Goal: Navigation & Orientation: Find specific page/section

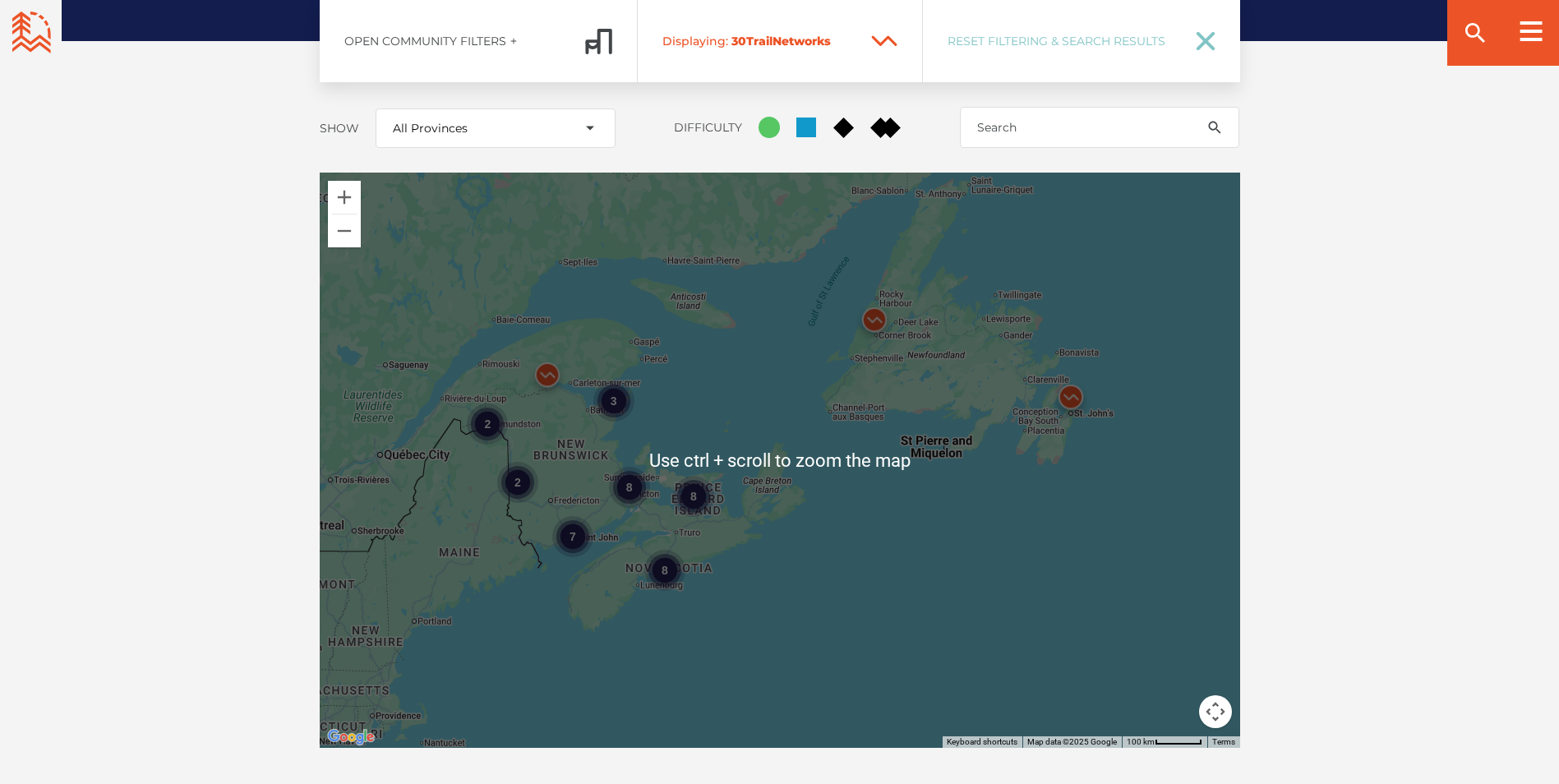
scroll to position [2212, 0]
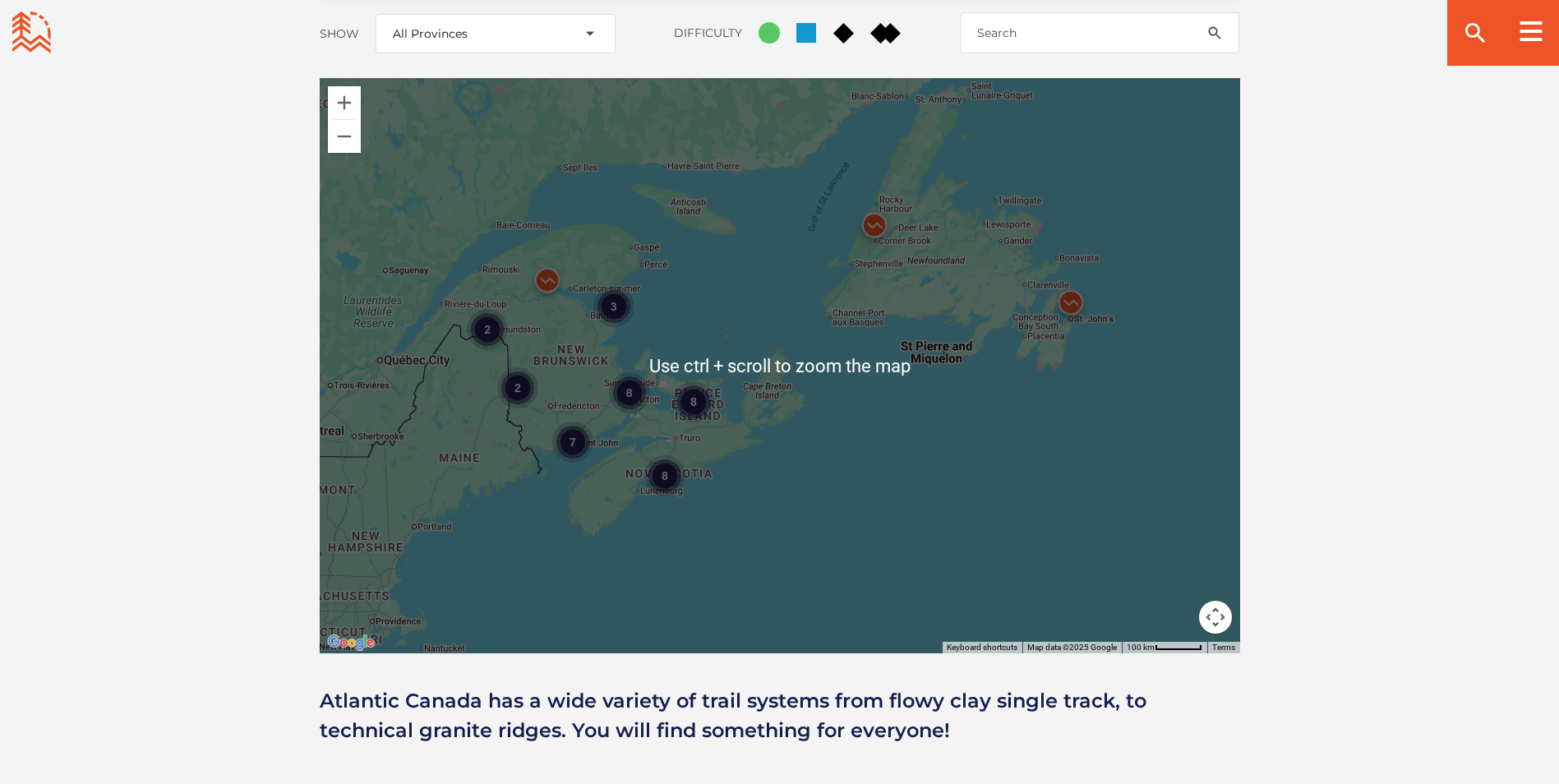
click at [701, 485] on div "8 7 2 3 8 8 2" at bounding box center [780, 366] width 921 height 575
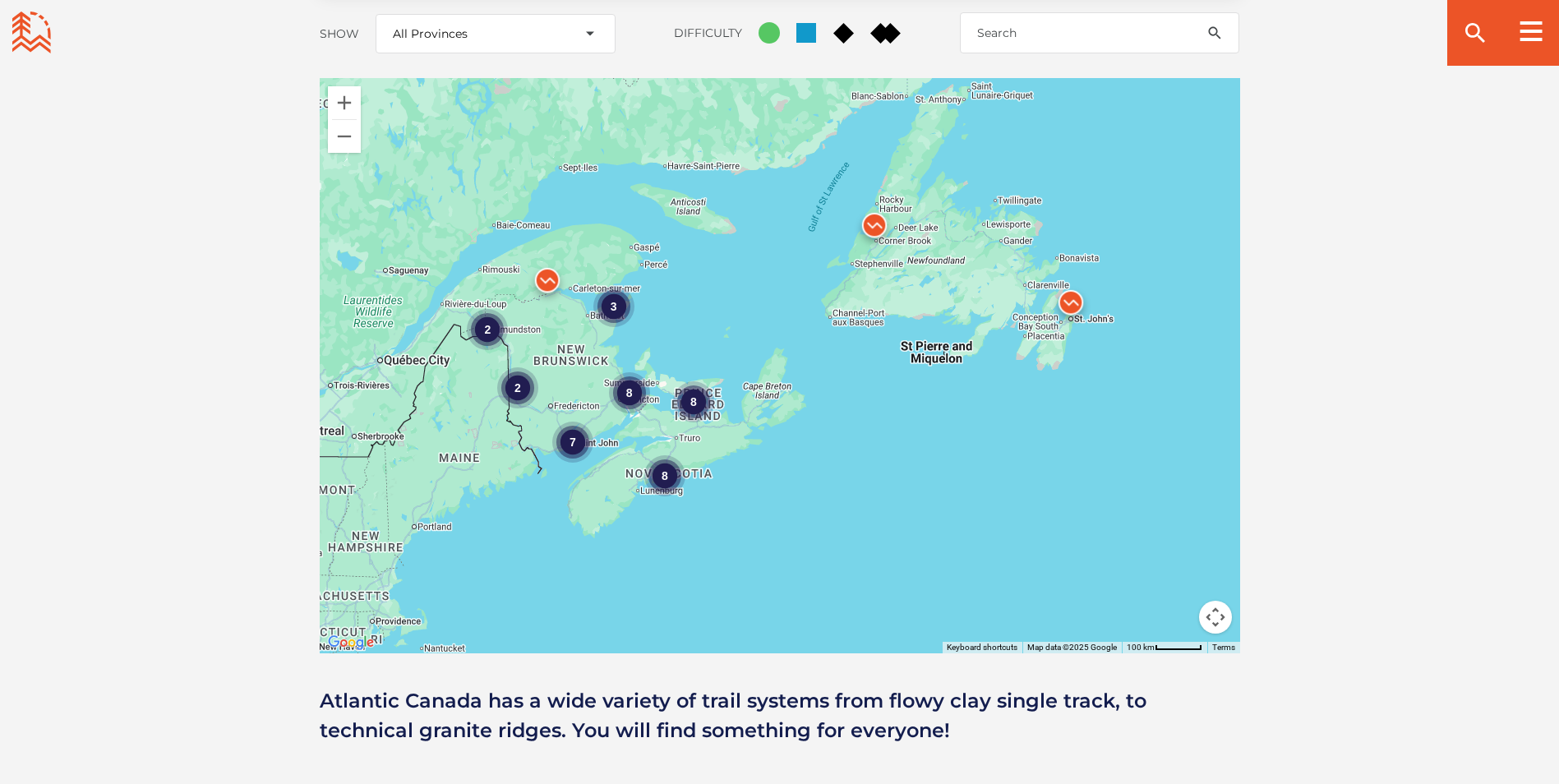
click at [701, 485] on div "8 7 2 3 8 8 2" at bounding box center [780, 366] width 921 height 575
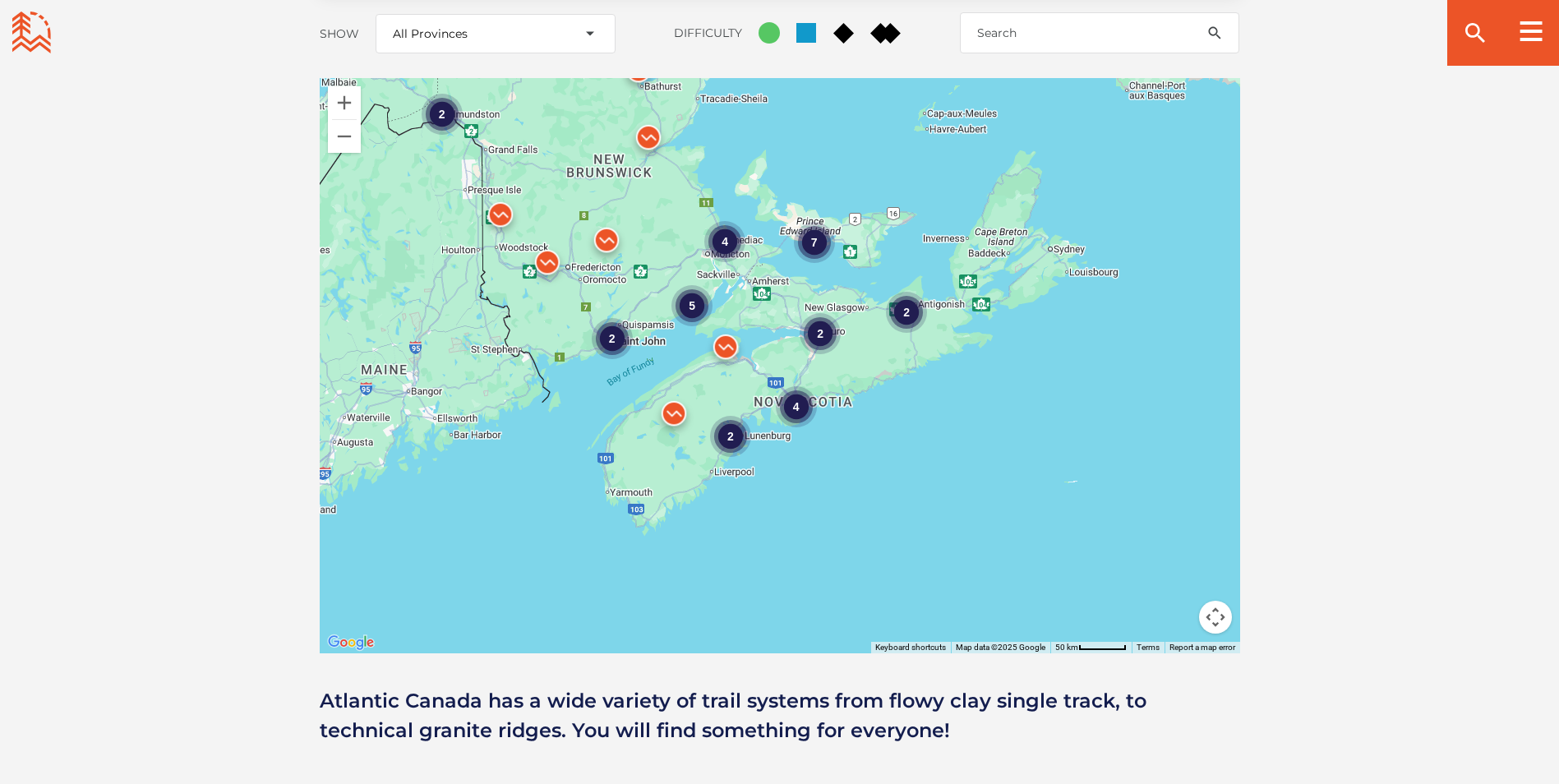
drag, startPoint x: 603, startPoint y: 458, endPoint x: 775, endPoint y: 438, distance: 173.2
click at [775, 438] on div "4 2 7 4 5 2 2 2 2" at bounding box center [780, 366] width 921 height 575
click at [791, 438] on div "4 2 7 4 5 2 2 2 2" at bounding box center [780, 366] width 921 height 575
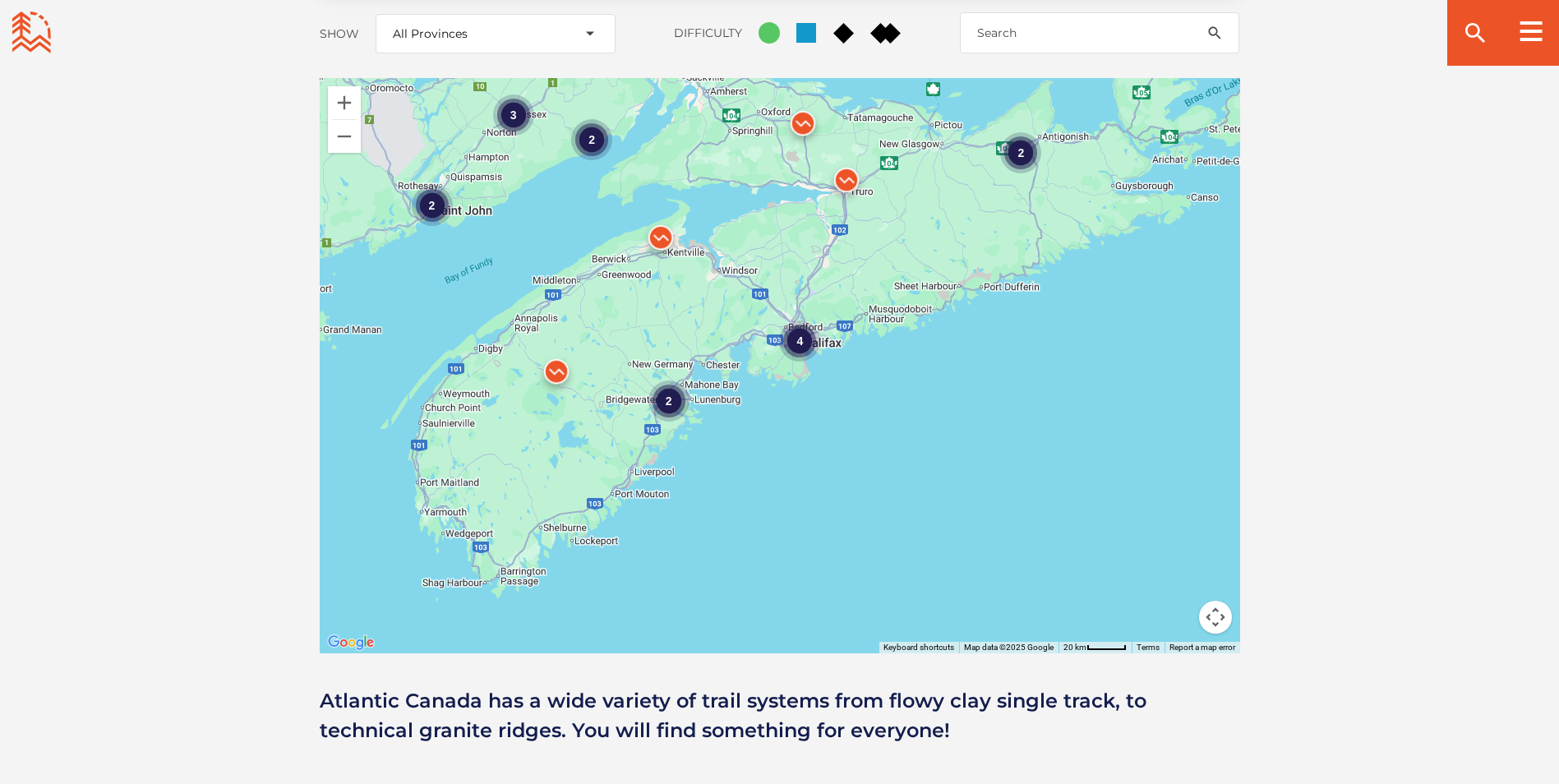
click at [838, 382] on div "2 4 3 2 2 2 3" at bounding box center [780, 366] width 921 height 575
drag, startPoint x: 836, startPoint y: 395, endPoint x: 834, endPoint y: 439, distance: 44.0
click at [834, 440] on div "2 4 3 2 2 2 3" at bounding box center [780, 366] width 921 height 575
click at [657, 217] on img at bounding box center [660, 242] width 49 height 49
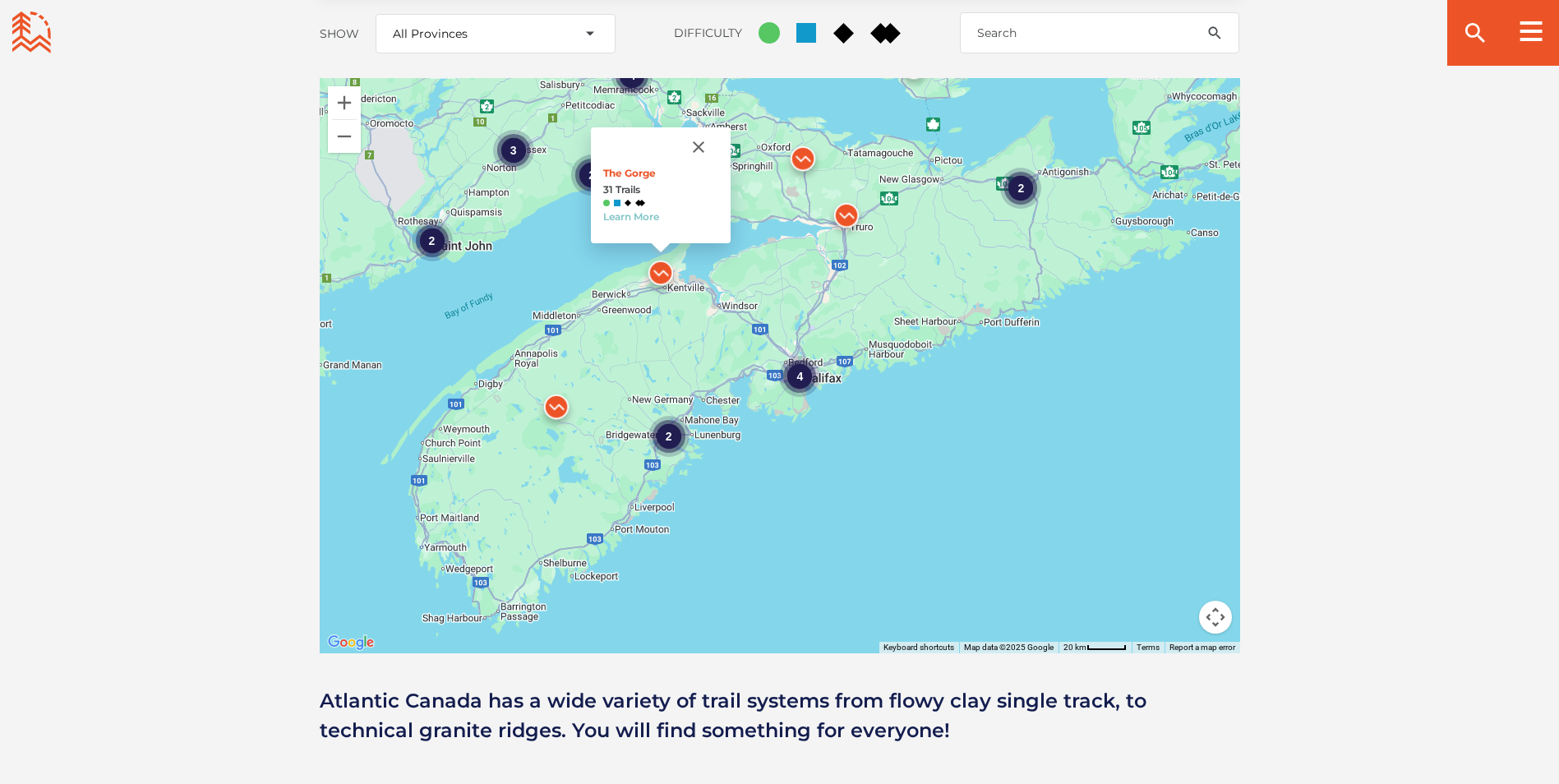
click at [553, 386] on img at bounding box center [557, 410] width 49 height 49
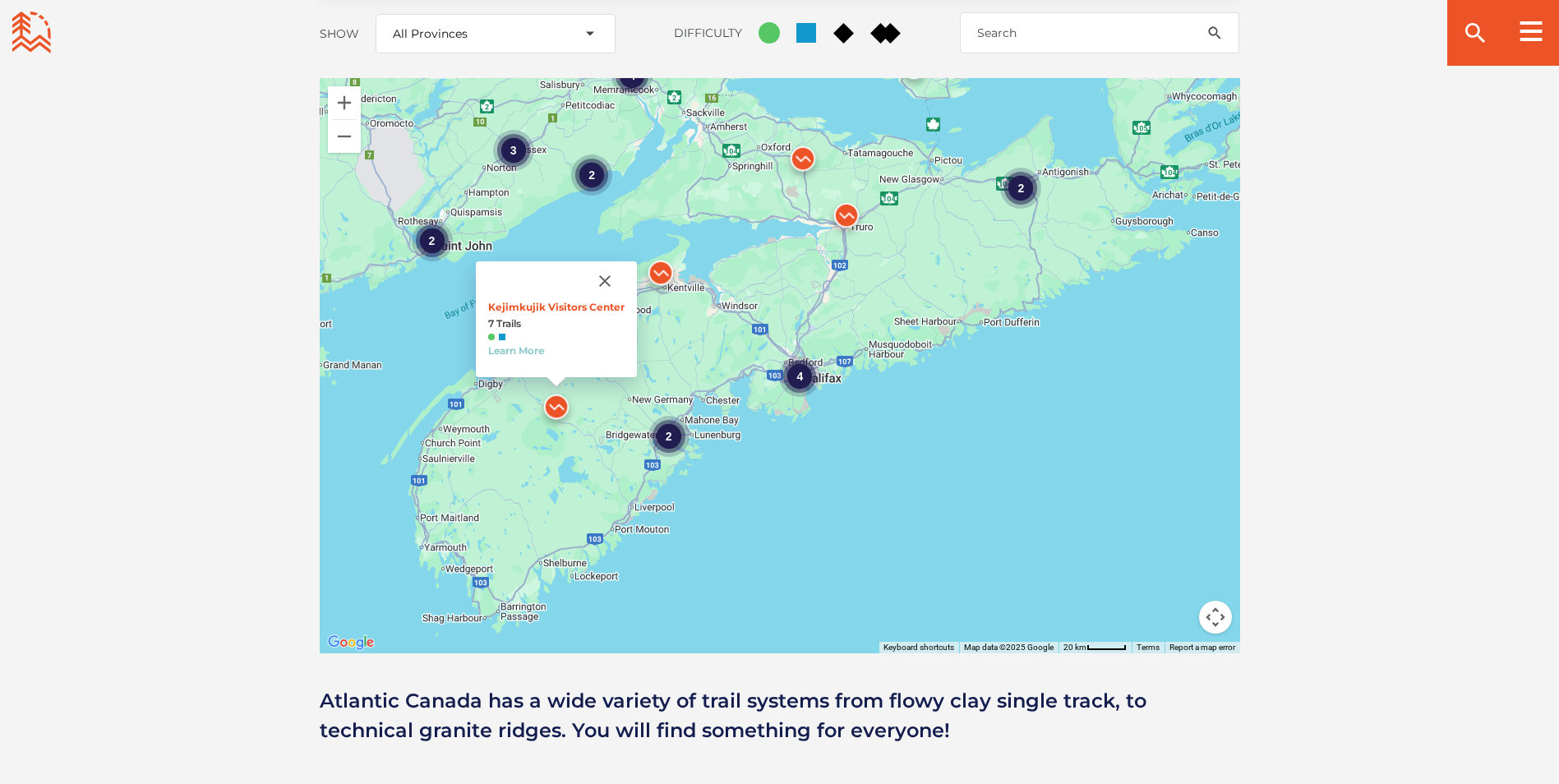
click at [659, 252] on img at bounding box center [660, 277] width 49 height 49
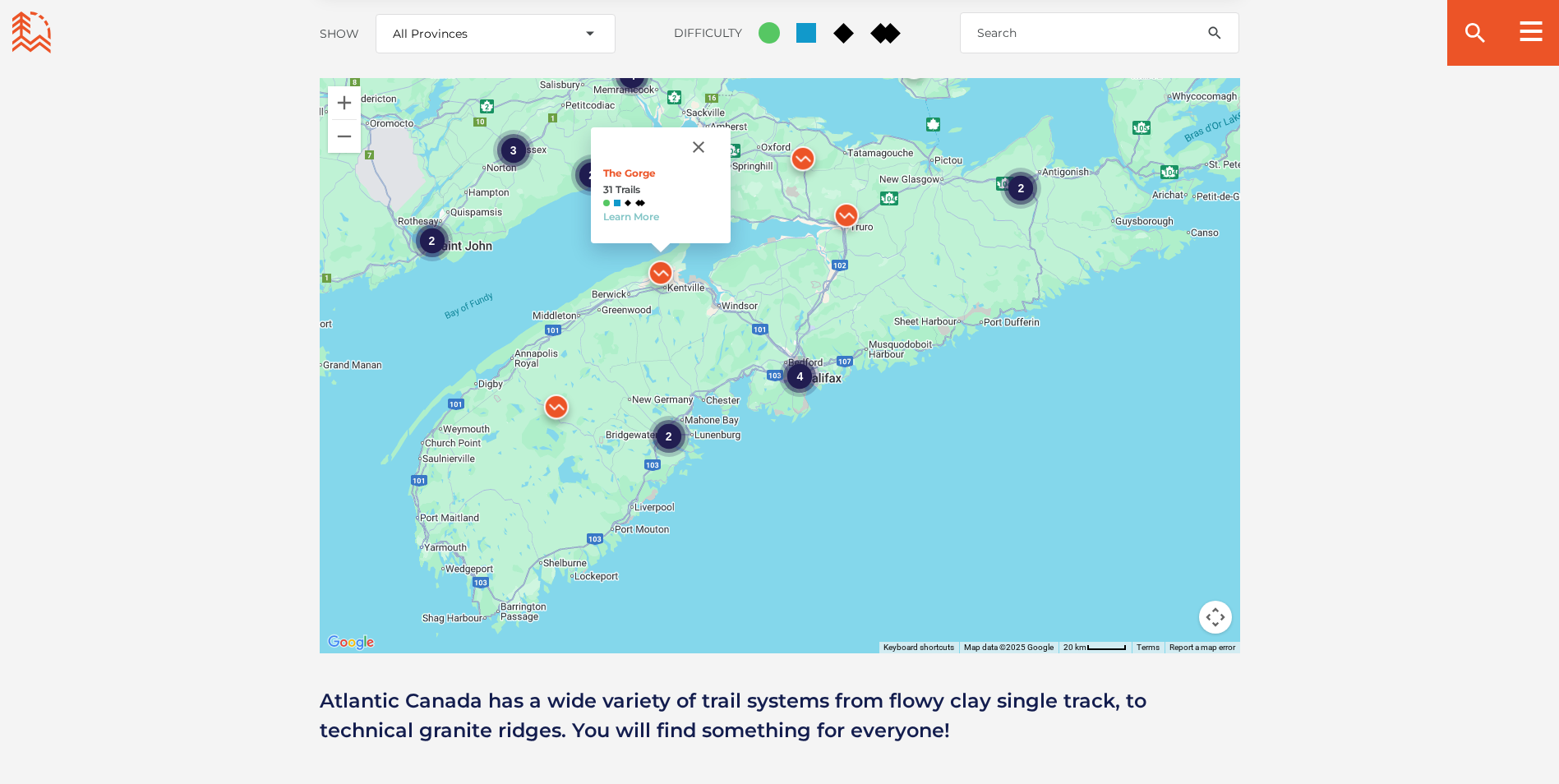
click at [844, 194] on img at bounding box center [847, 219] width 49 height 49
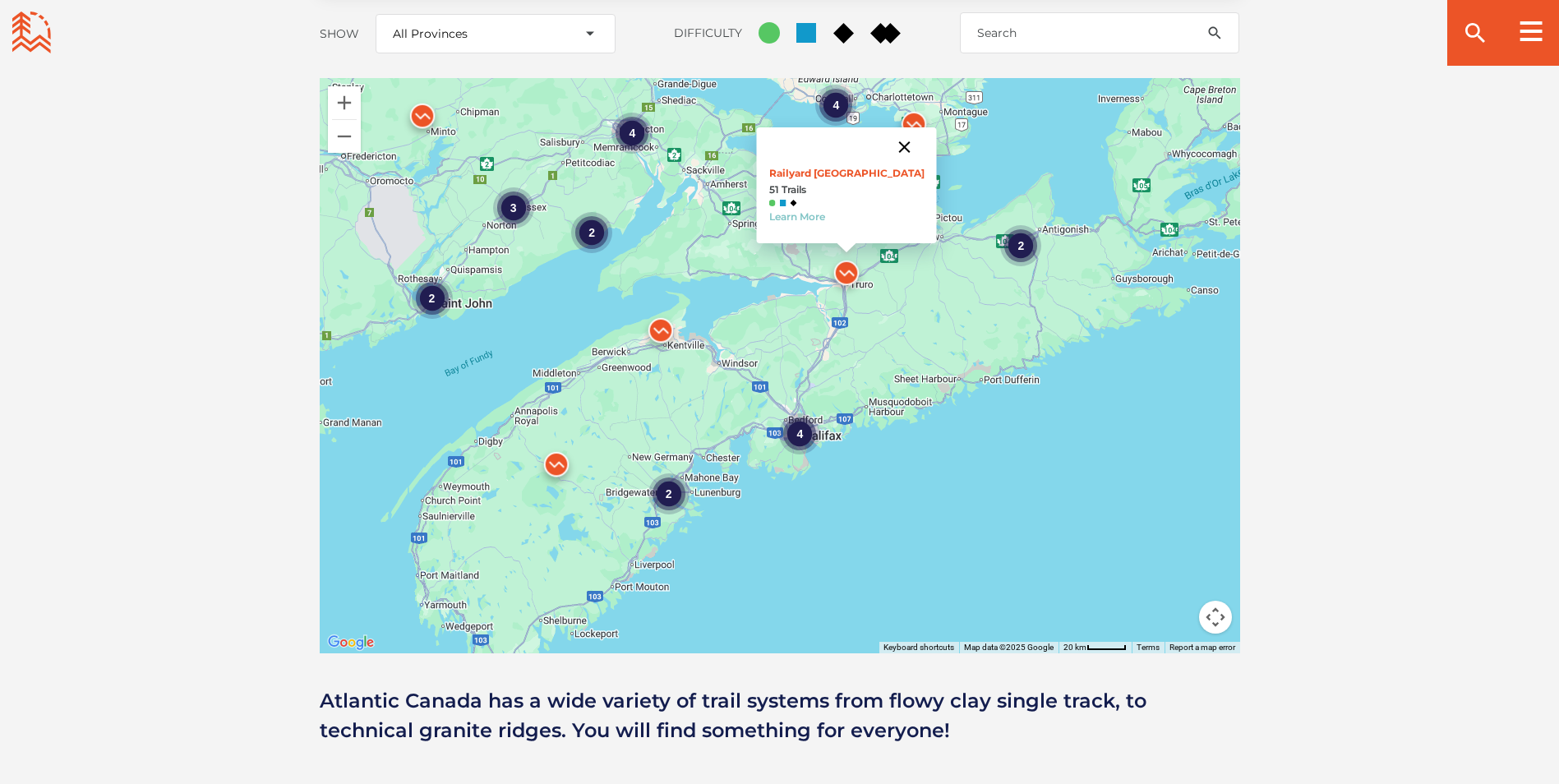
click at [898, 127] on button "Close" at bounding box center [904, 147] width 40 height 40
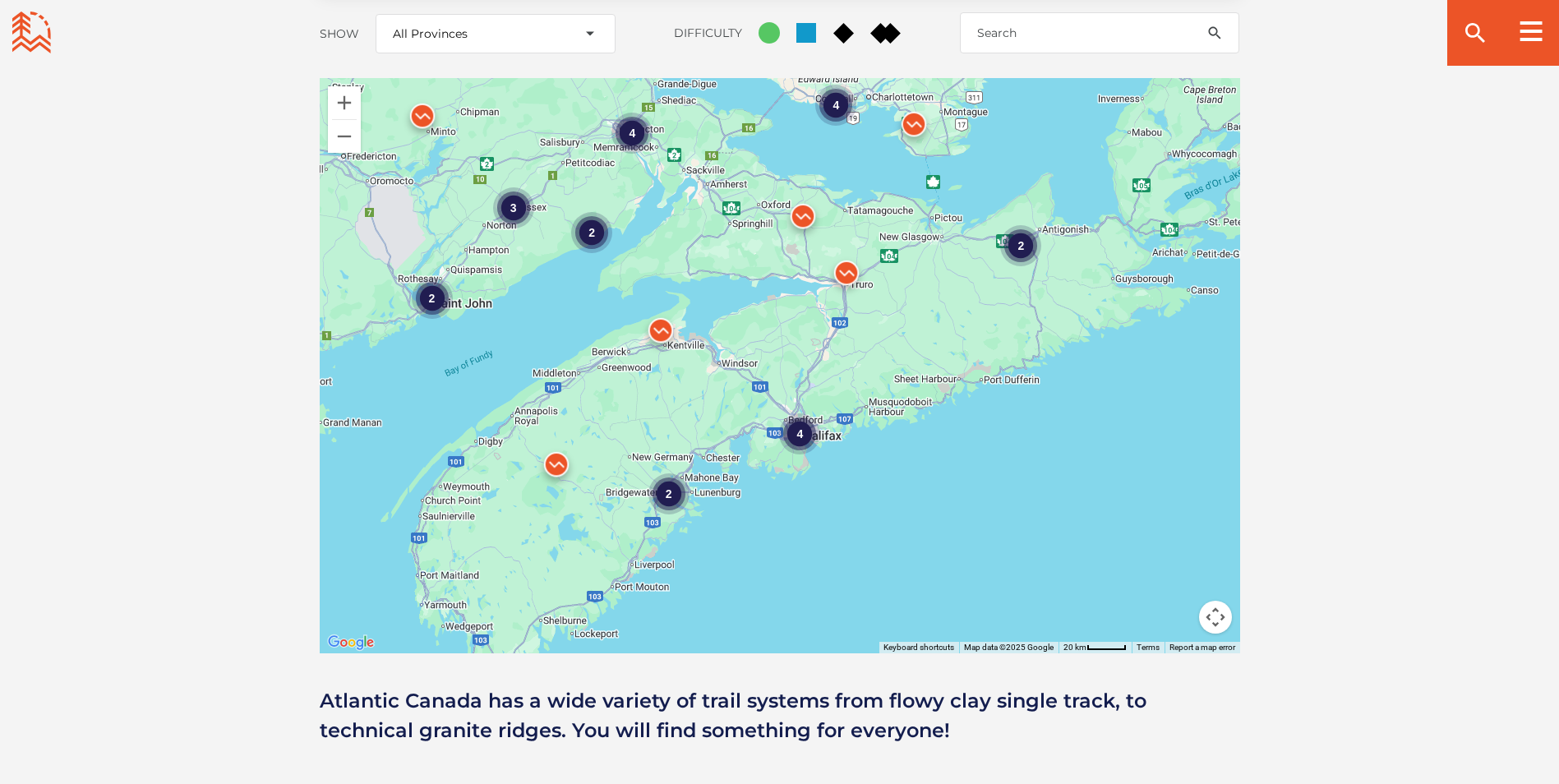
click at [803, 195] on img at bounding box center [803, 220] width 49 height 49
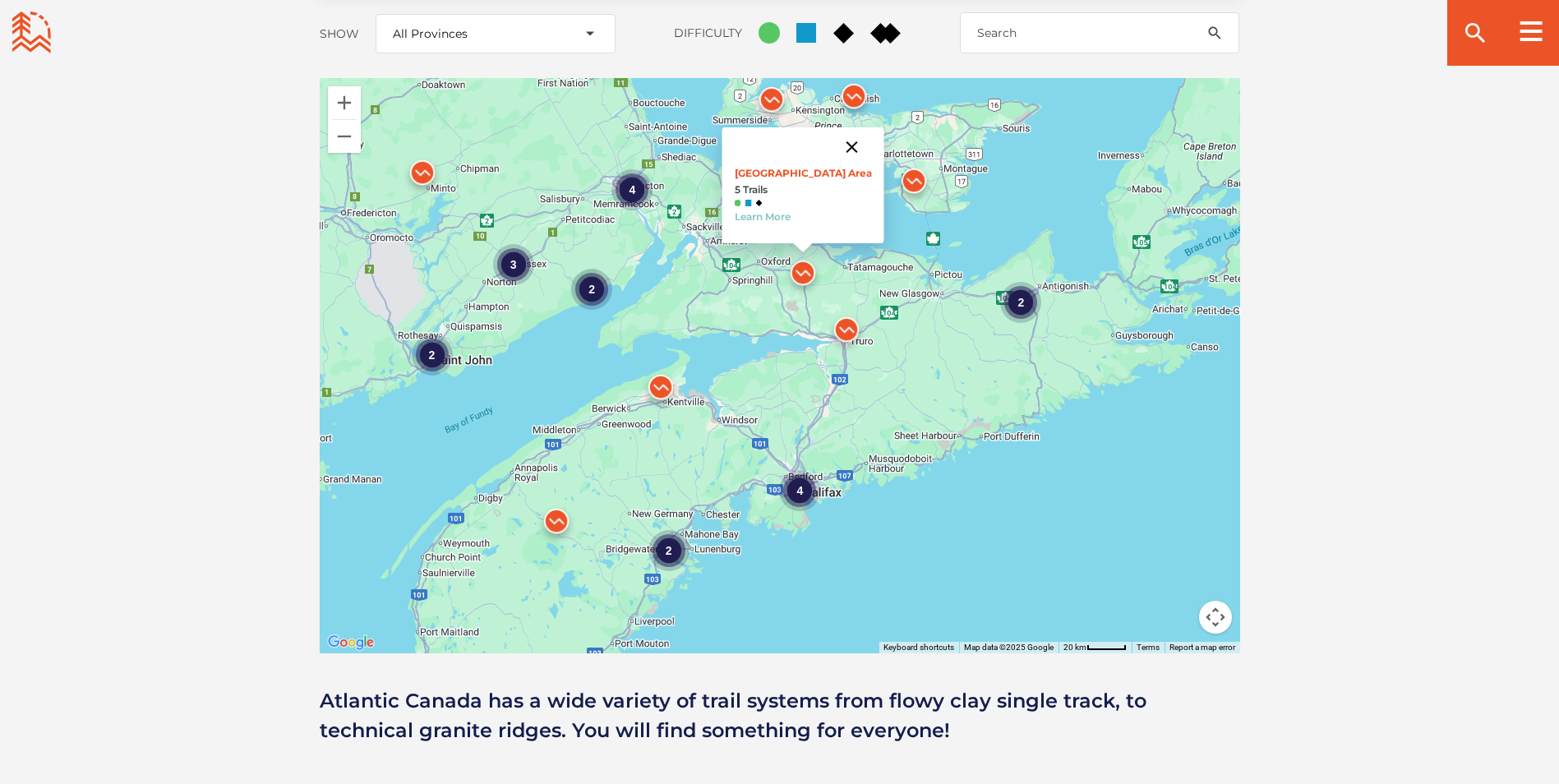
click at [837, 127] on button "Close" at bounding box center [851, 147] width 40 height 40
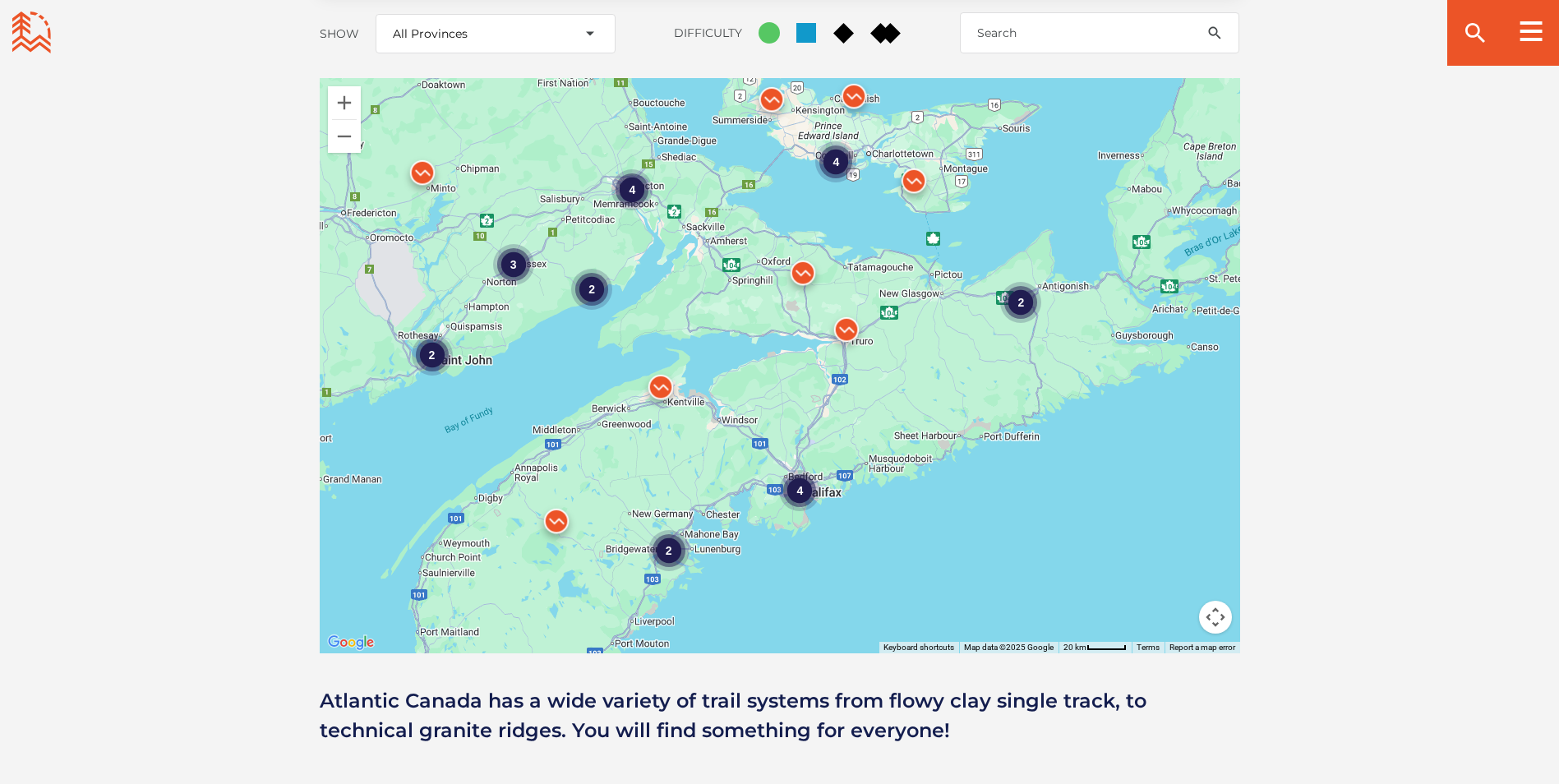
click at [840, 507] on div "To navigate, press the arrow keys. 2 4 4 2 2 2 3 4" at bounding box center [780, 366] width 921 height 575
click at [840, 507] on div "2 4 4 2 2 2 3 4" at bounding box center [780, 366] width 921 height 575
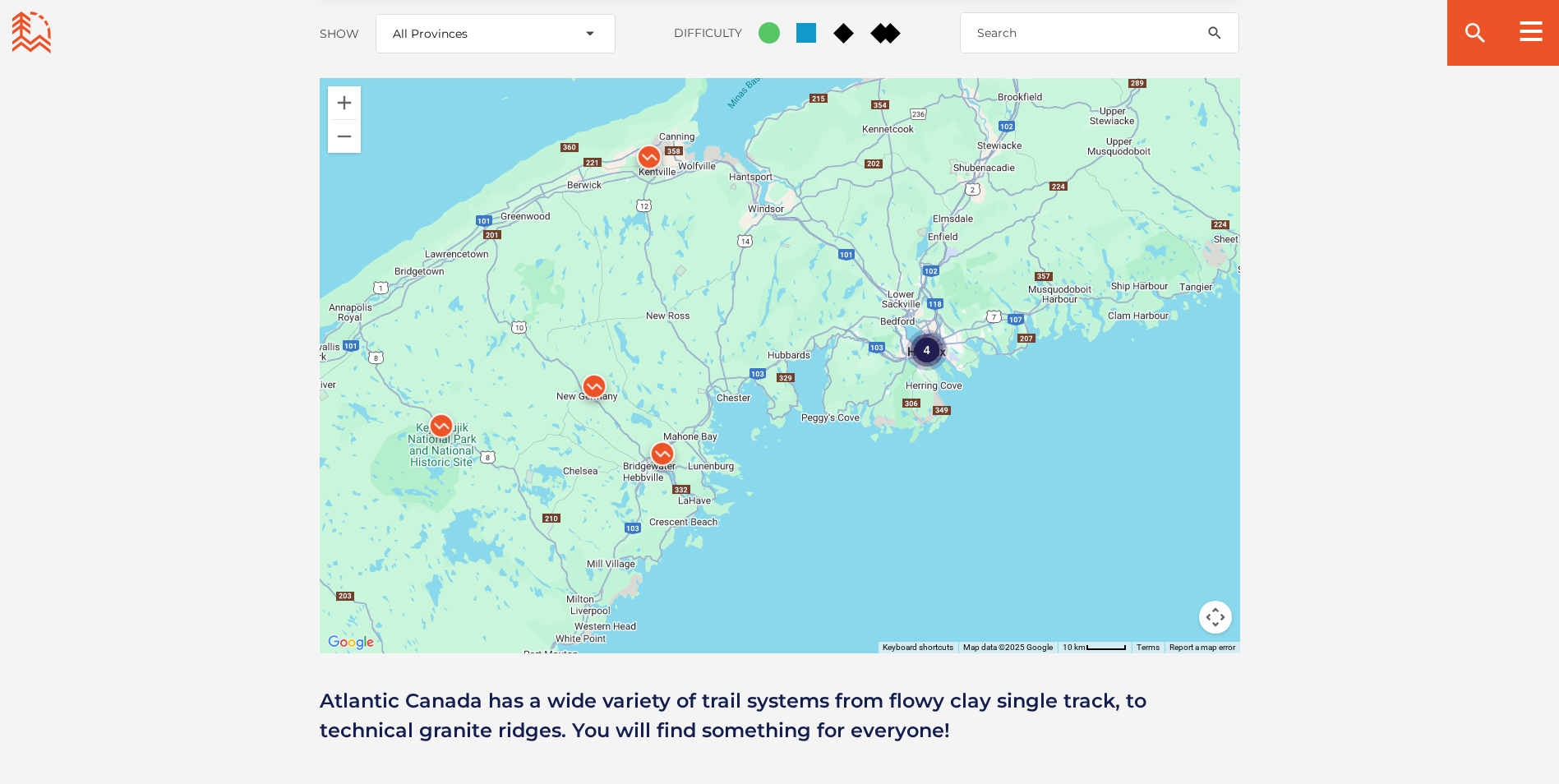
drag, startPoint x: 678, startPoint y: 563, endPoint x: 848, endPoint y: 473, distance: 192.4
click at [848, 473] on div "4 2 2" at bounding box center [780, 366] width 921 height 575
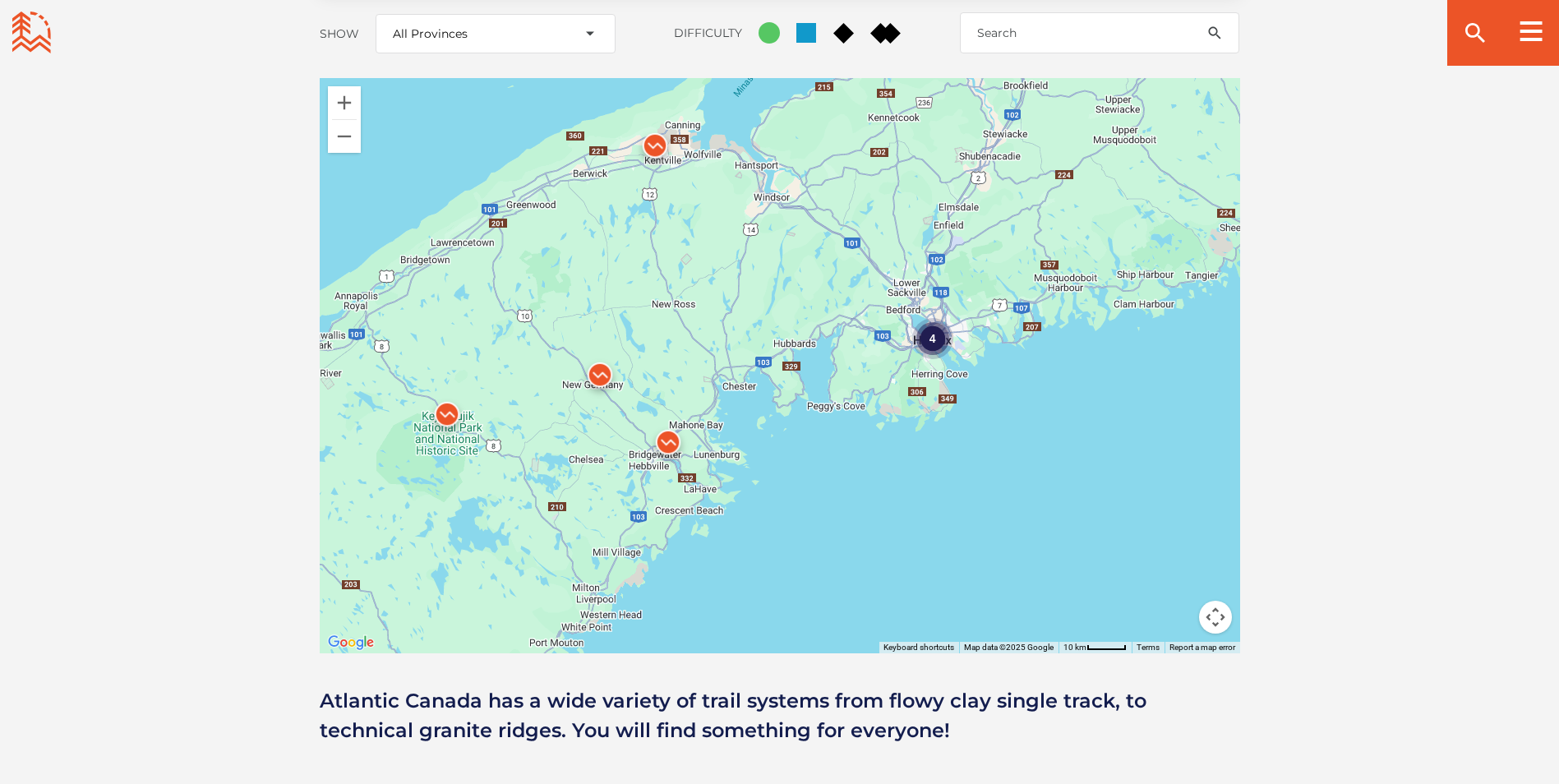
click at [662, 421] on img at bounding box center [668, 446] width 49 height 49
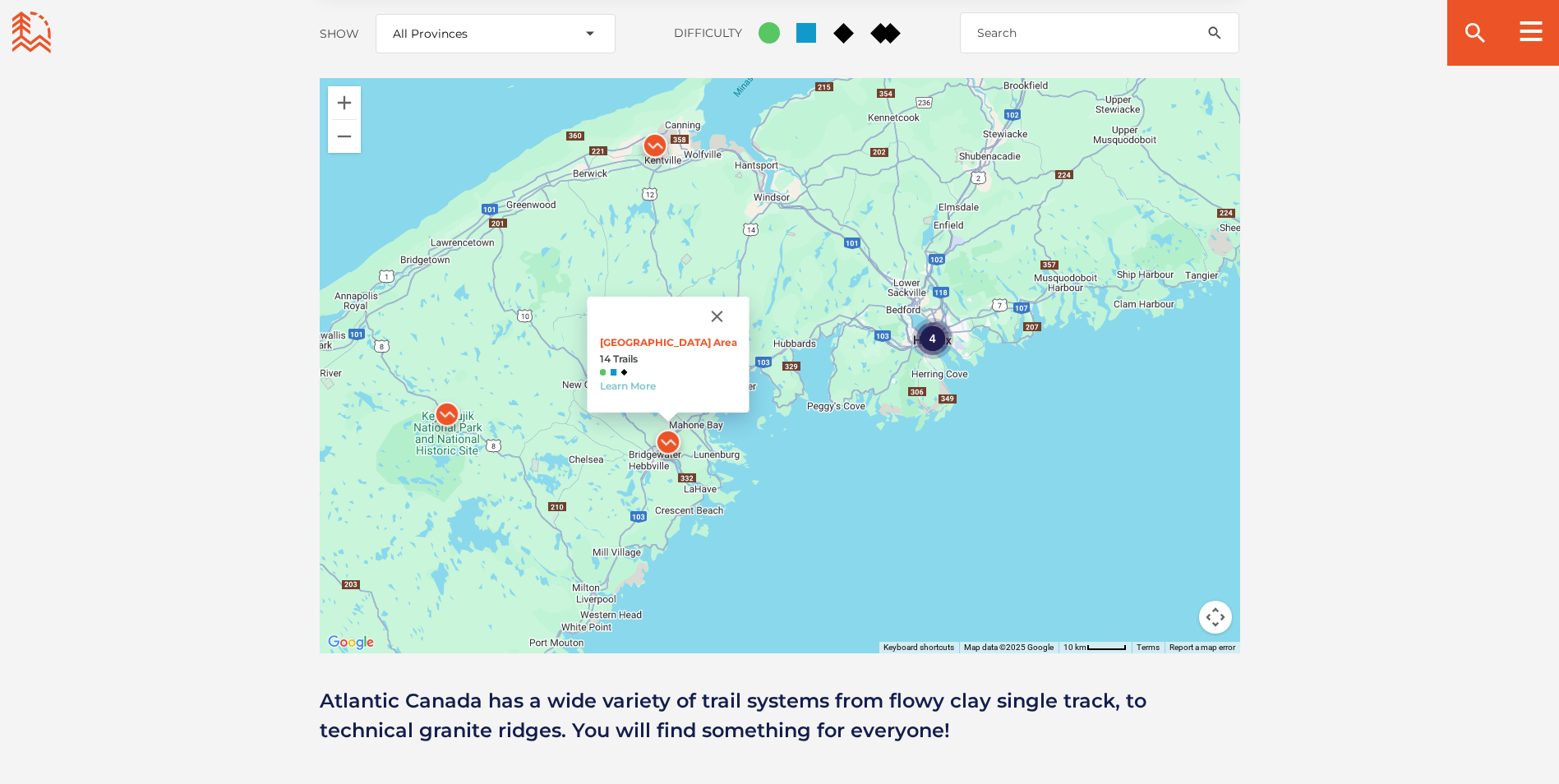
click at [591, 354] on img at bounding box center [600, 379] width 49 height 49
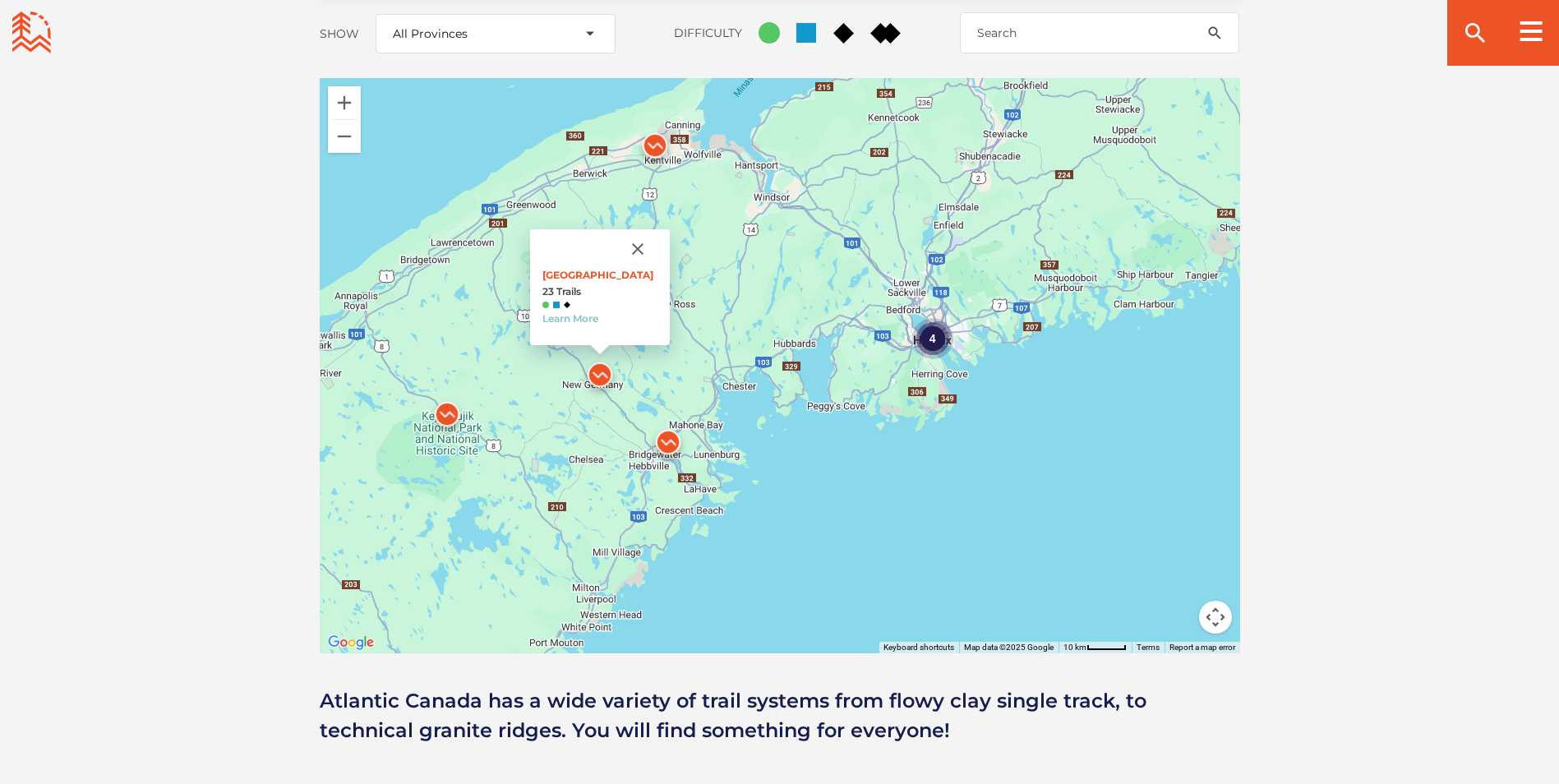
click at [1049, 382] on div "4 2 2 River Ridge Common 23 Trails Learn More" at bounding box center [780, 366] width 921 height 575
click at [1048, 382] on div "4 2 2 River Ridge Common 23 Trails Learn More" at bounding box center [780, 366] width 921 height 575
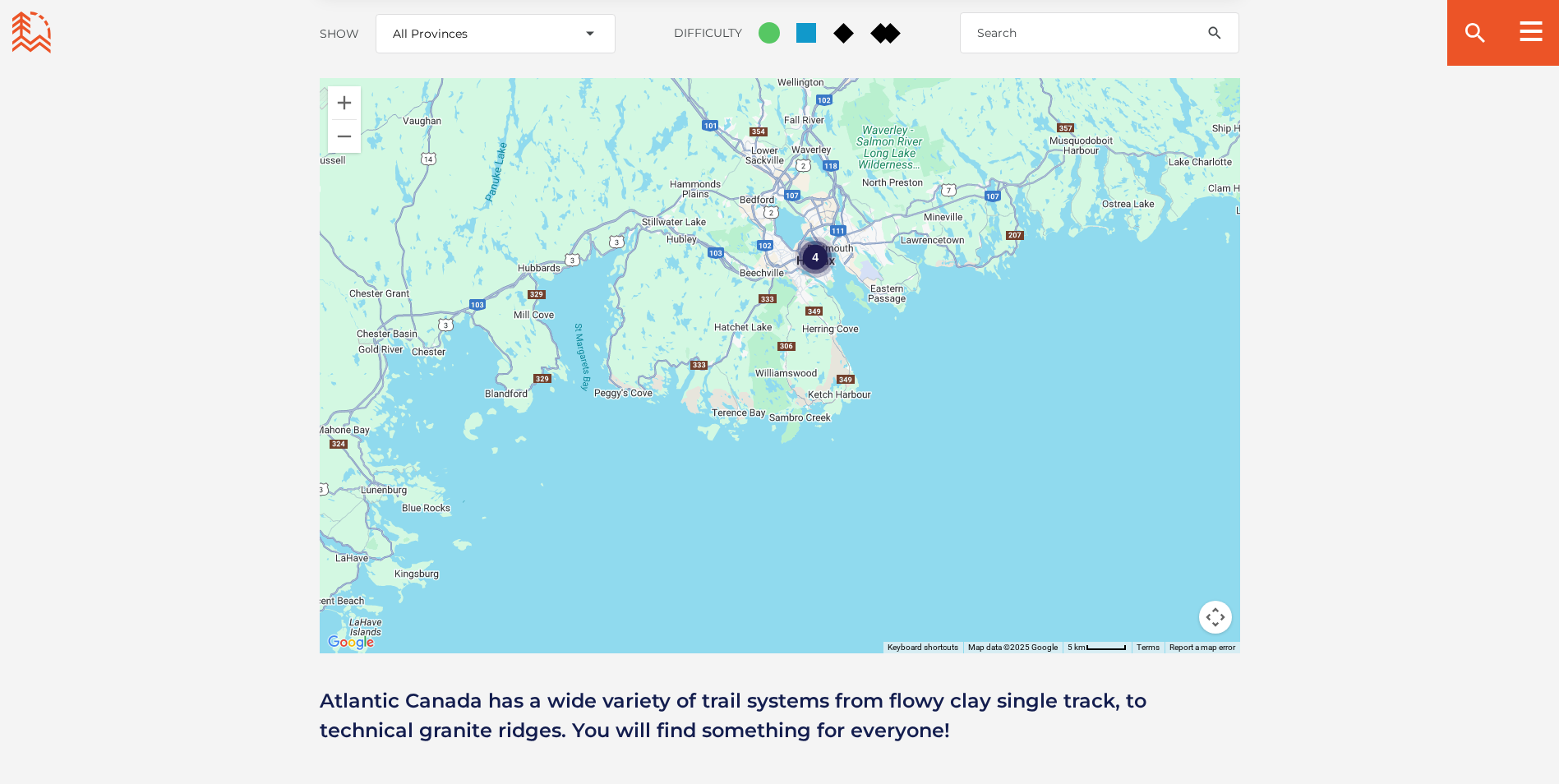
click at [930, 332] on div "4 River Ridge Common 23 Trails Learn More" at bounding box center [780, 366] width 921 height 575
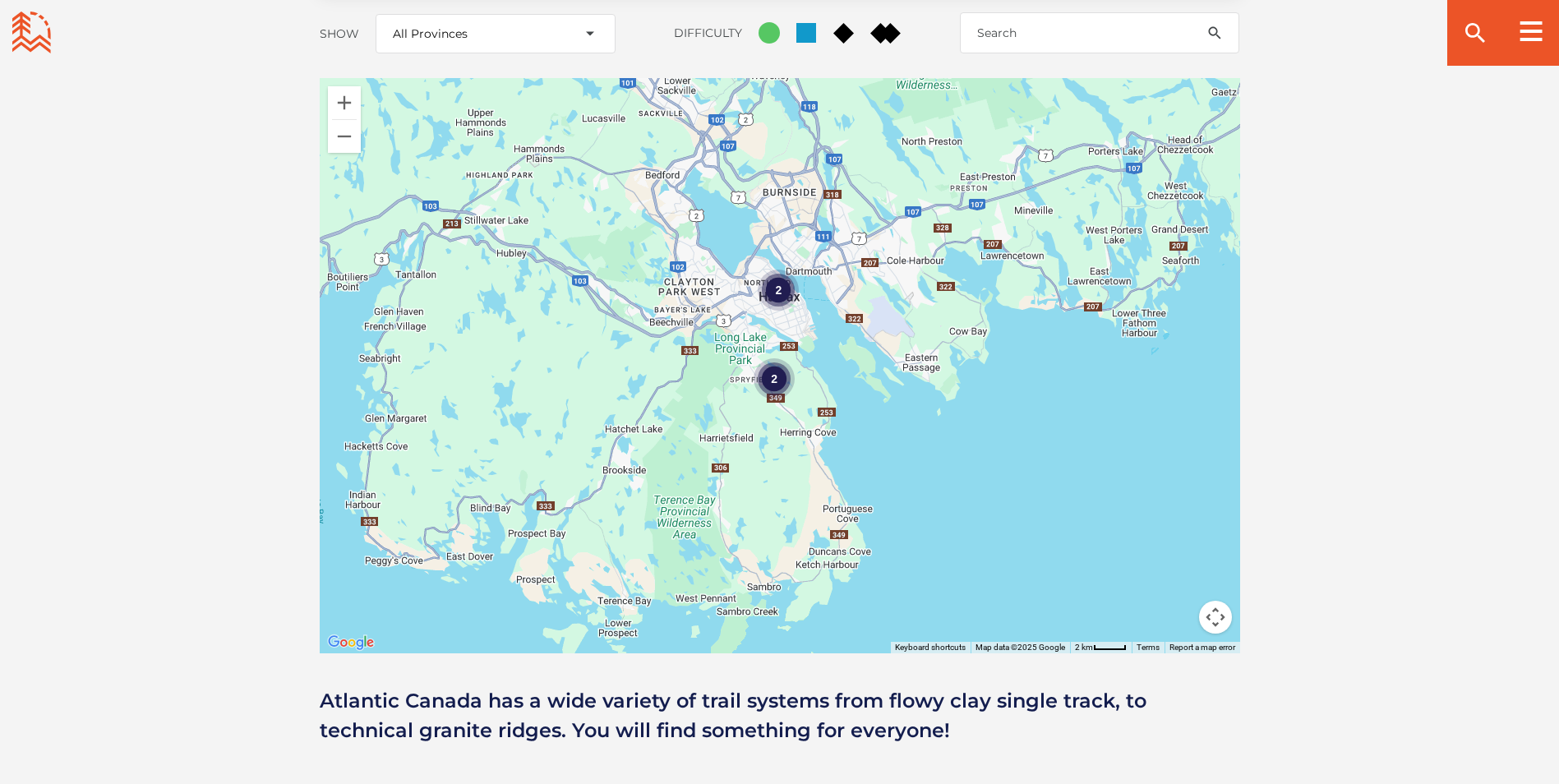
drag, startPoint x: 810, startPoint y: 270, endPoint x: 890, endPoint y: 423, distance: 172.7
click at [890, 423] on div "2 2 River Ridge Common 23 Trails Learn More" at bounding box center [780, 366] width 921 height 575
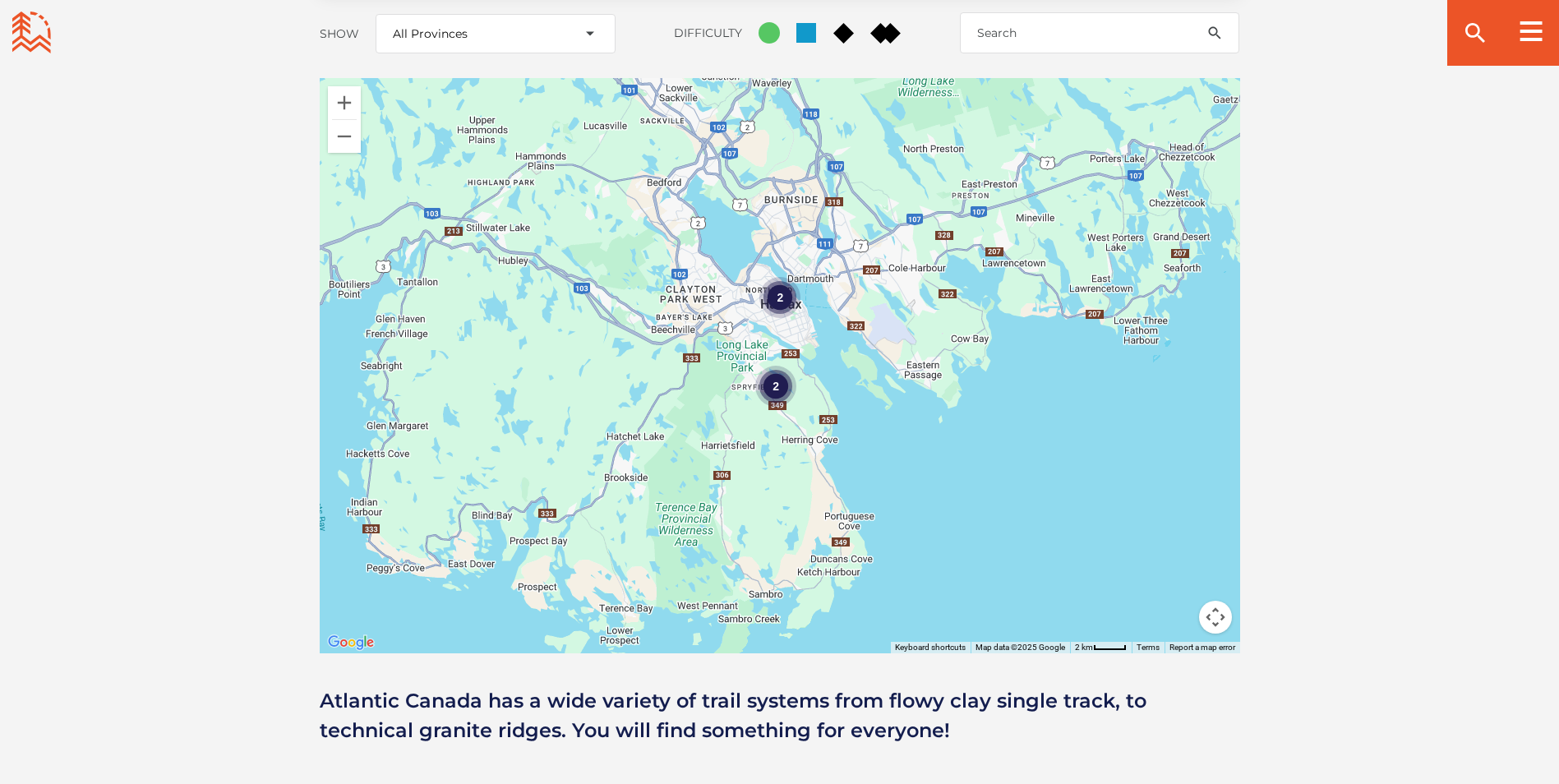
click at [891, 416] on div "2 2 River Ridge Common 23 Trails Learn More" at bounding box center [780, 366] width 921 height 575
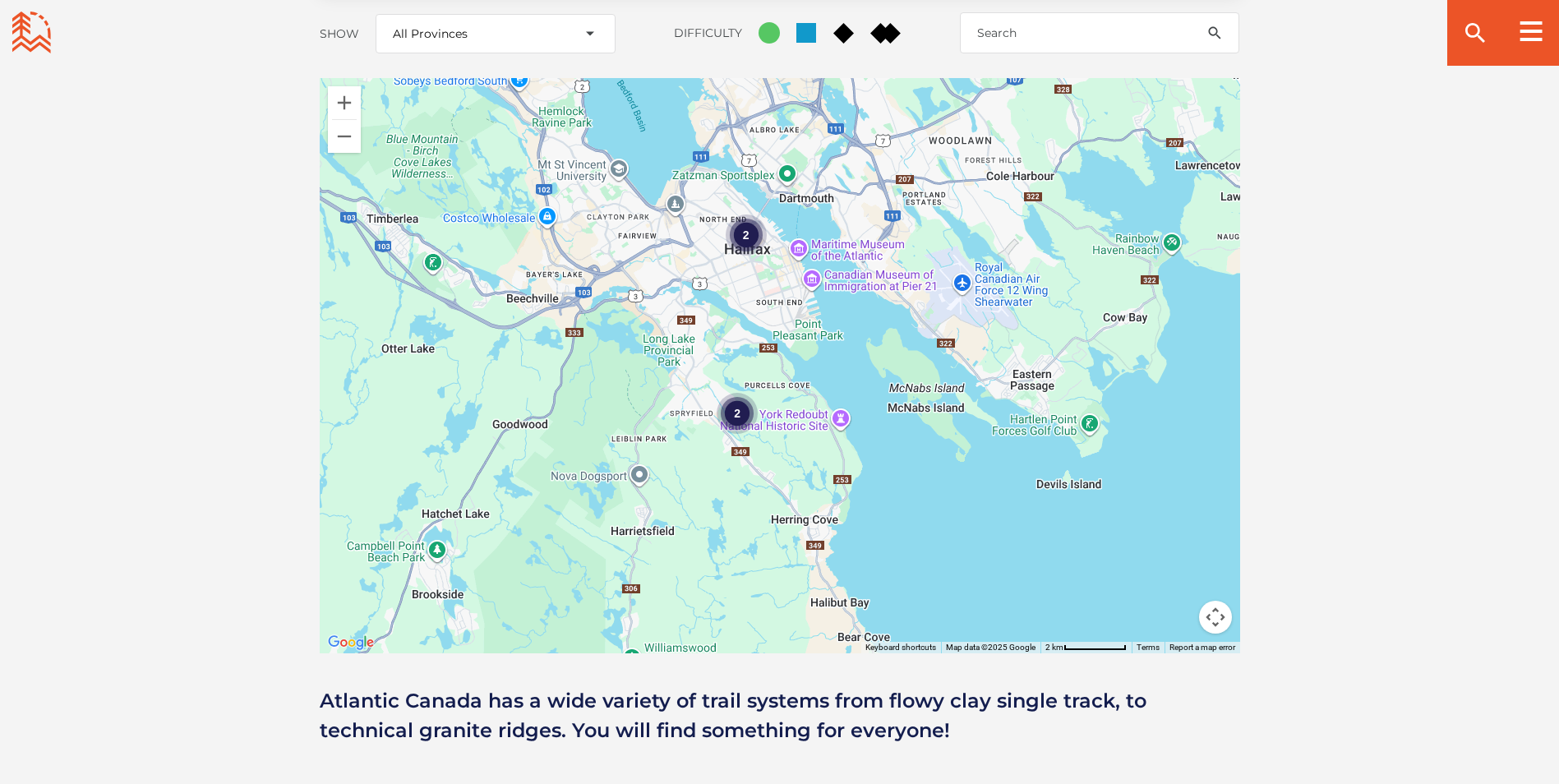
drag, startPoint x: 847, startPoint y: 367, endPoint x: 939, endPoint y: 485, distance: 149.6
click at [939, 485] on div "2 2 River Ridge Common 23 Trails Learn More" at bounding box center [780, 366] width 921 height 575
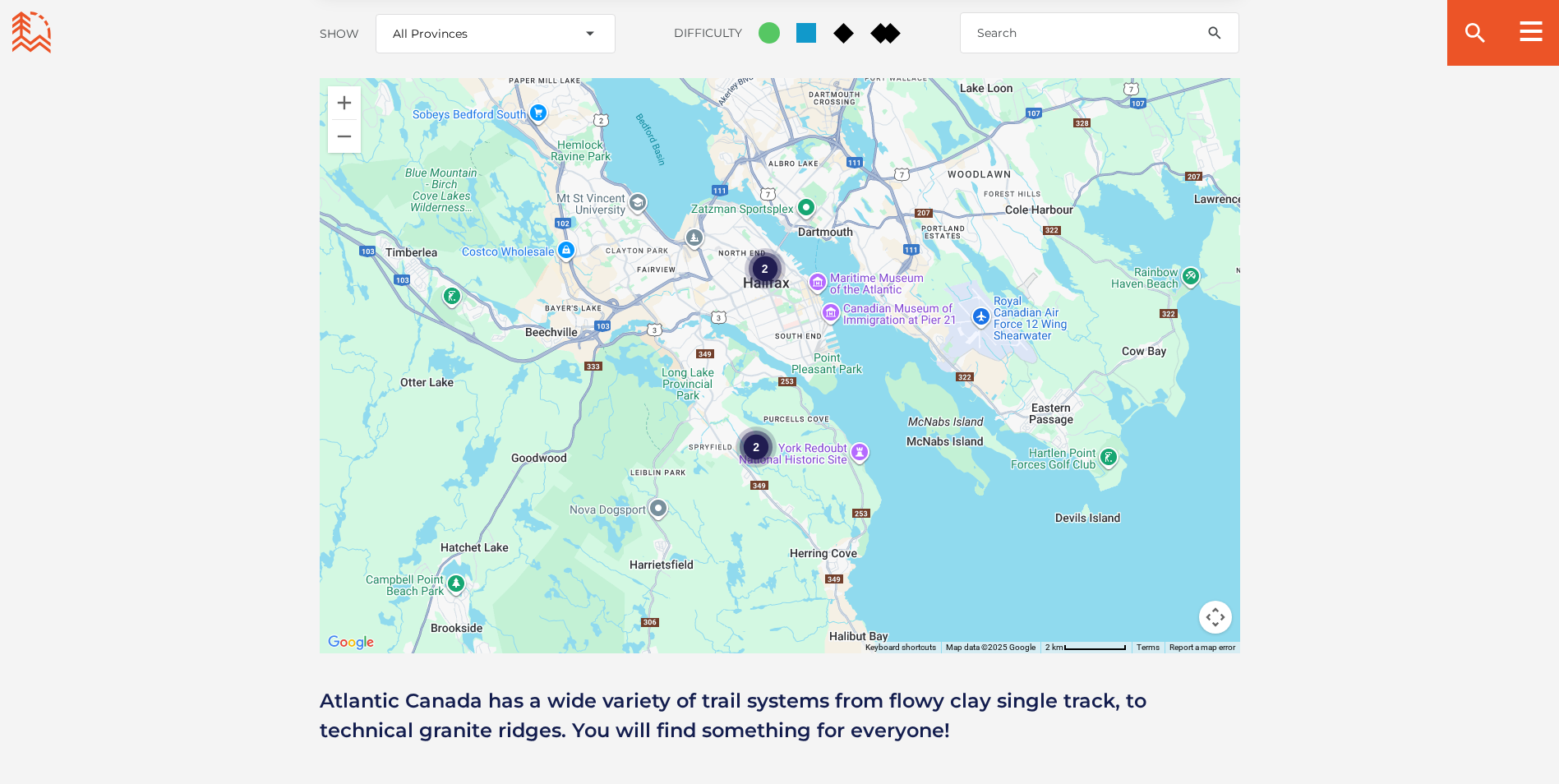
click at [932, 471] on div "2 2 River Ridge Common 23 Trails Learn More" at bounding box center [780, 366] width 921 height 575
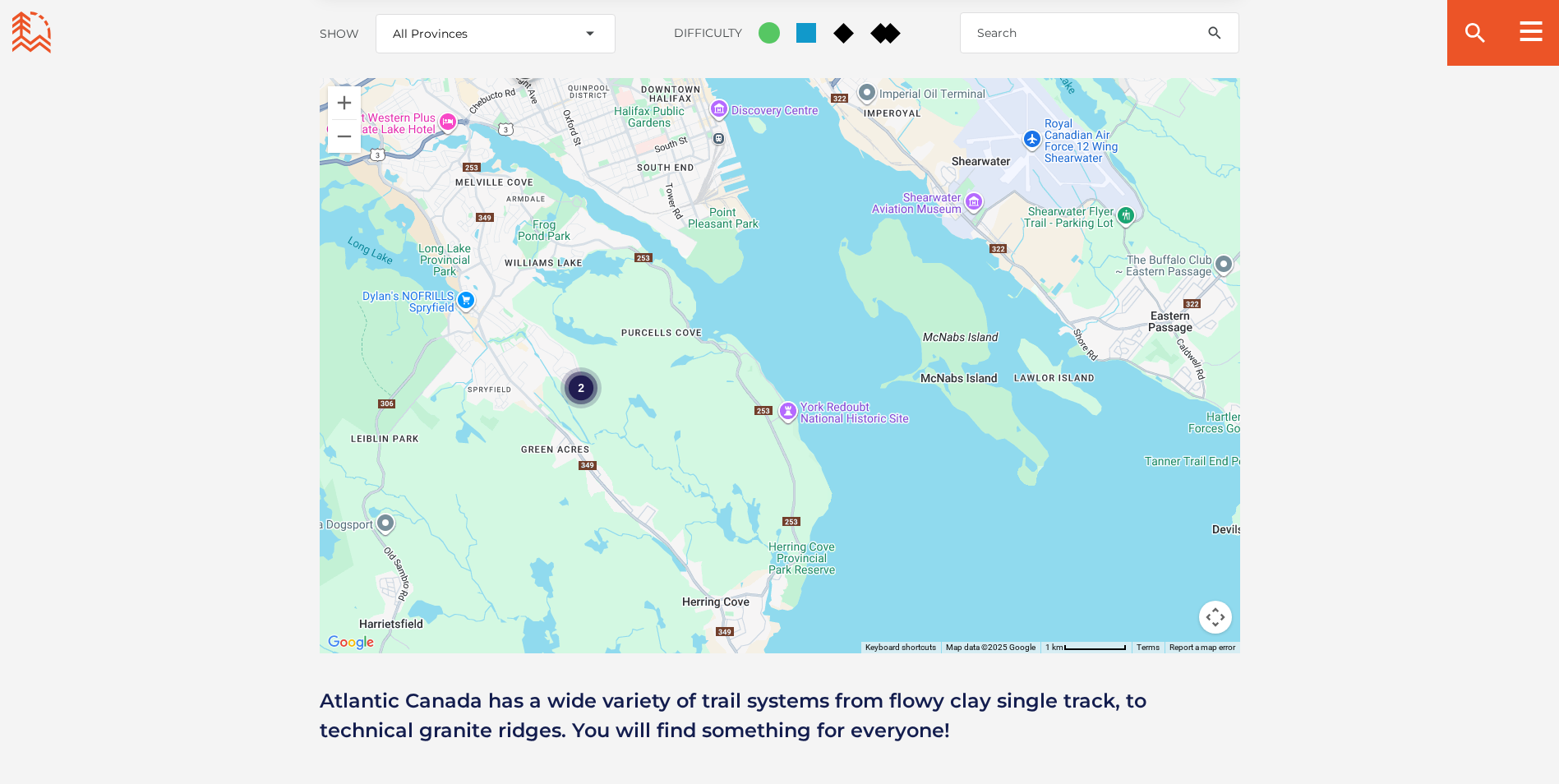
click at [672, 351] on div "2 River Ridge Common 23 Trails Learn More" at bounding box center [780, 366] width 921 height 575
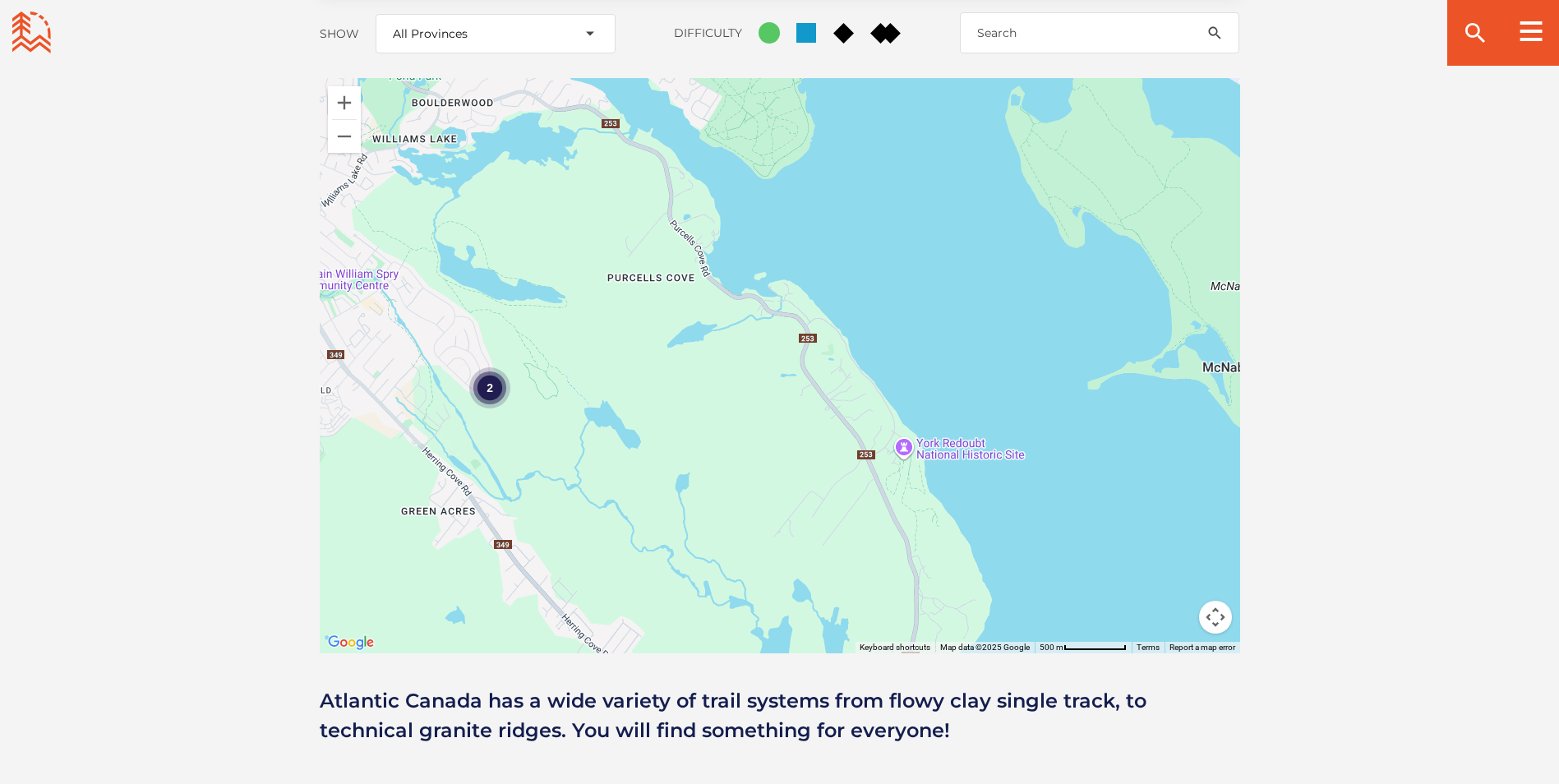
click at [571, 395] on div "2 River Ridge Common 23 Trails Learn More" at bounding box center [780, 366] width 921 height 575
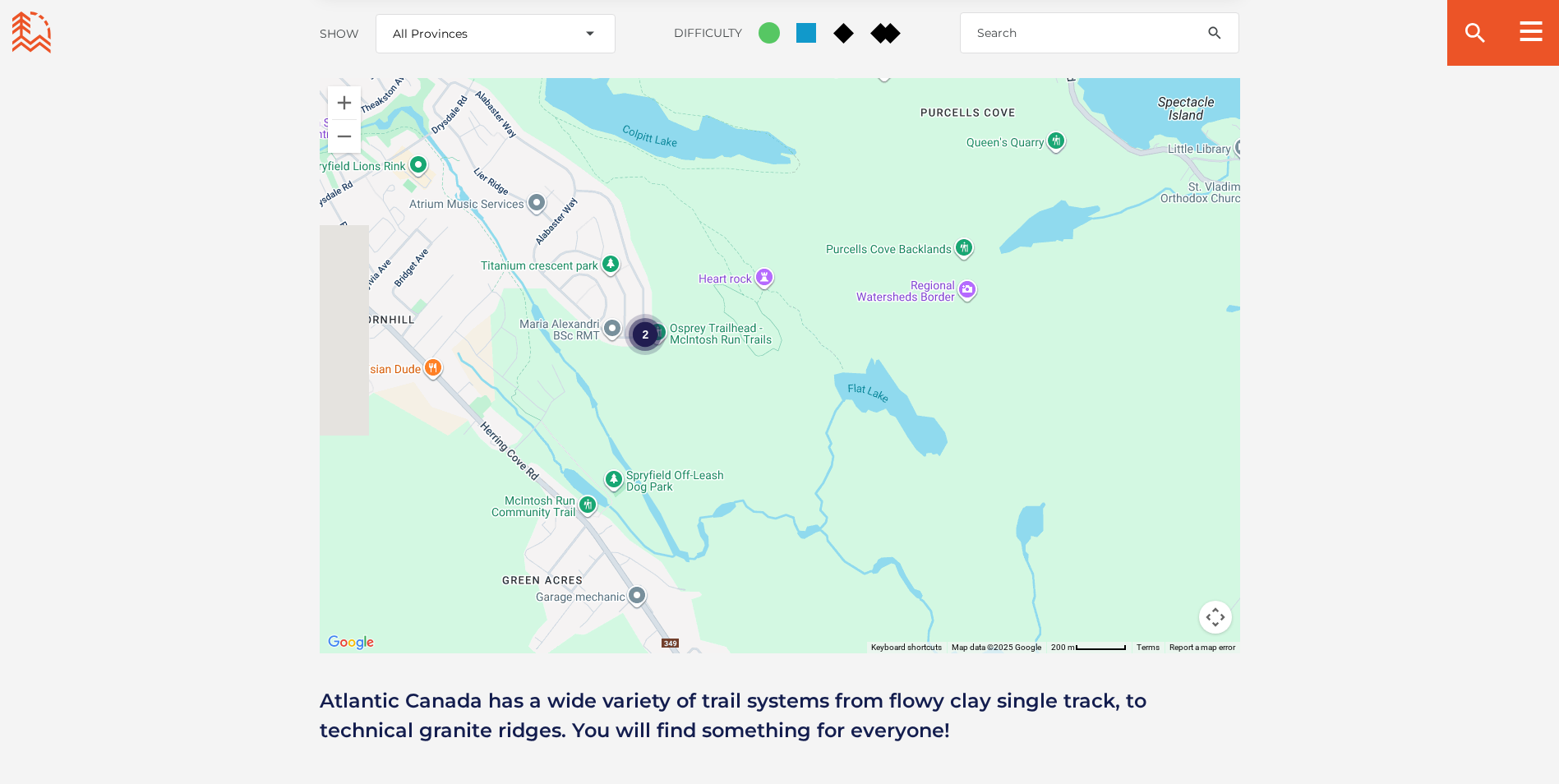
drag, startPoint x: 469, startPoint y: 396, endPoint x: 708, endPoint y: 386, distance: 239.2
click at [708, 386] on div "2 River Ridge Common 23 Trails Learn More" at bounding box center [780, 366] width 921 height 575
click at [643, 314] on div "2" at bounding box center [645, 334] width 41 height 41
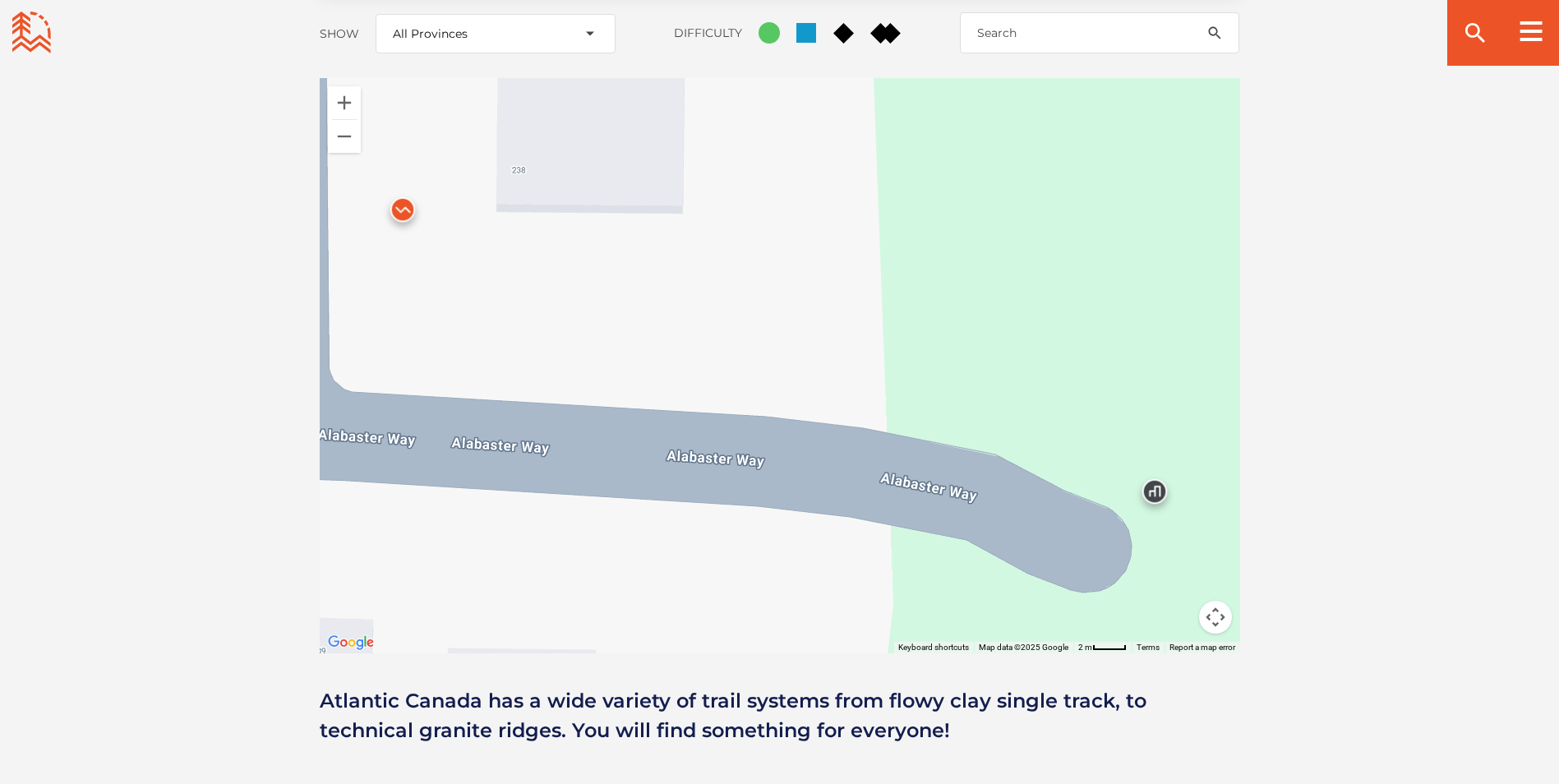
click at [401, 189] on img at bounding box center [403, 214] width 49 height 49
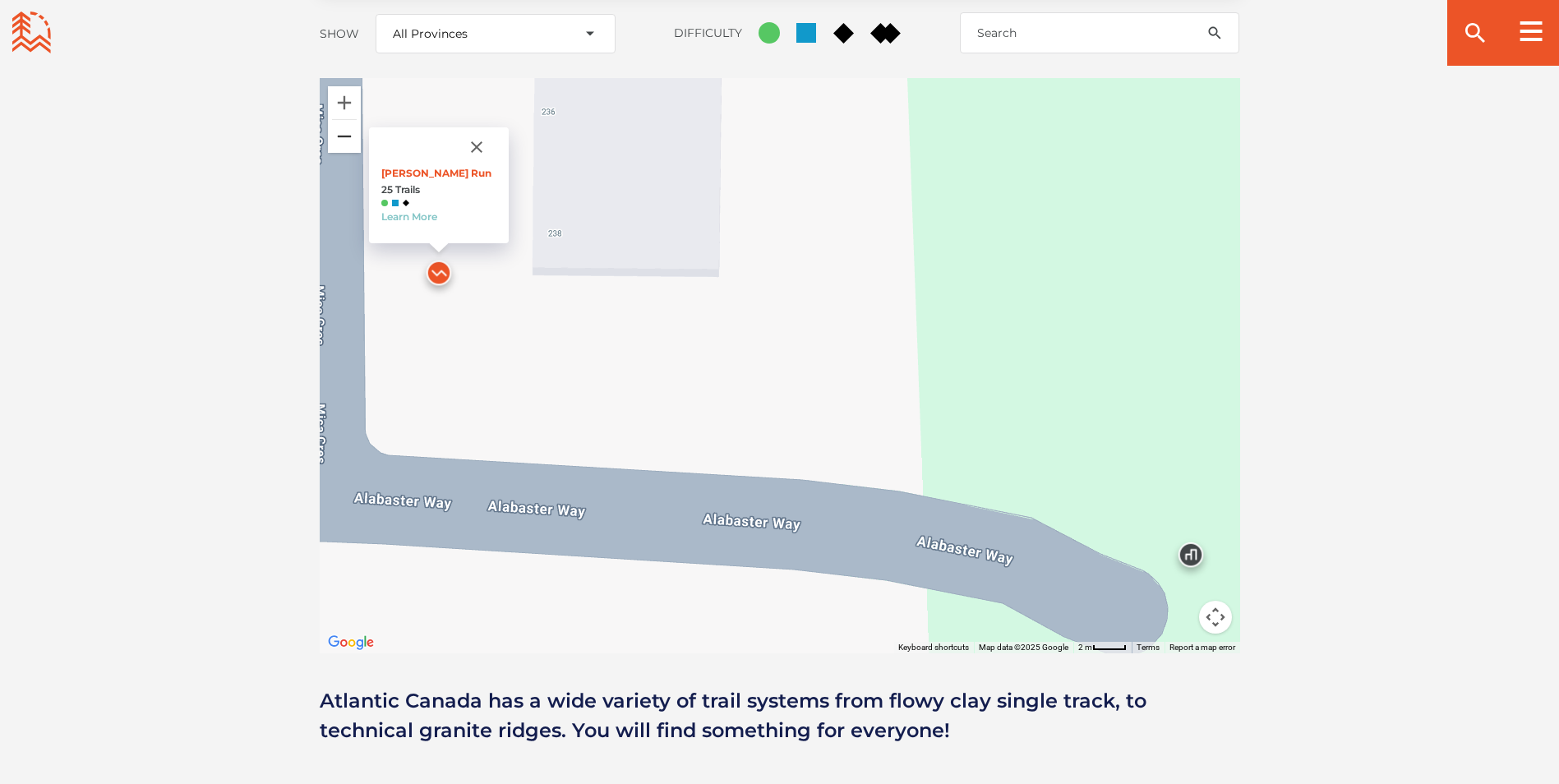
click at [339, 120] on button "Zoom out" at bounding box center [344, 135] width 33 height 33
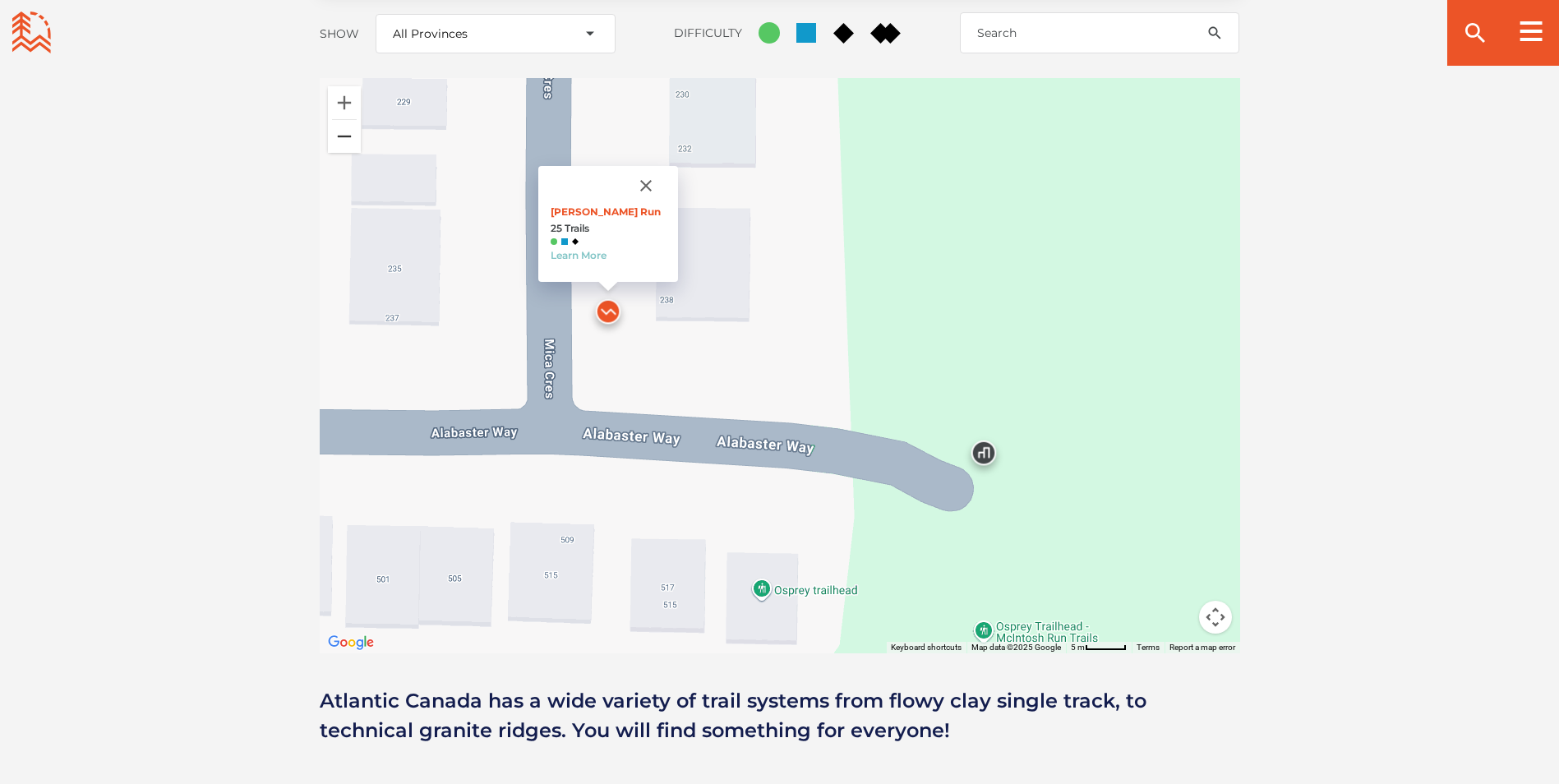
click at [339, 120] on button "Zoom out" at bounding box center [344, 135] width 33 height 33
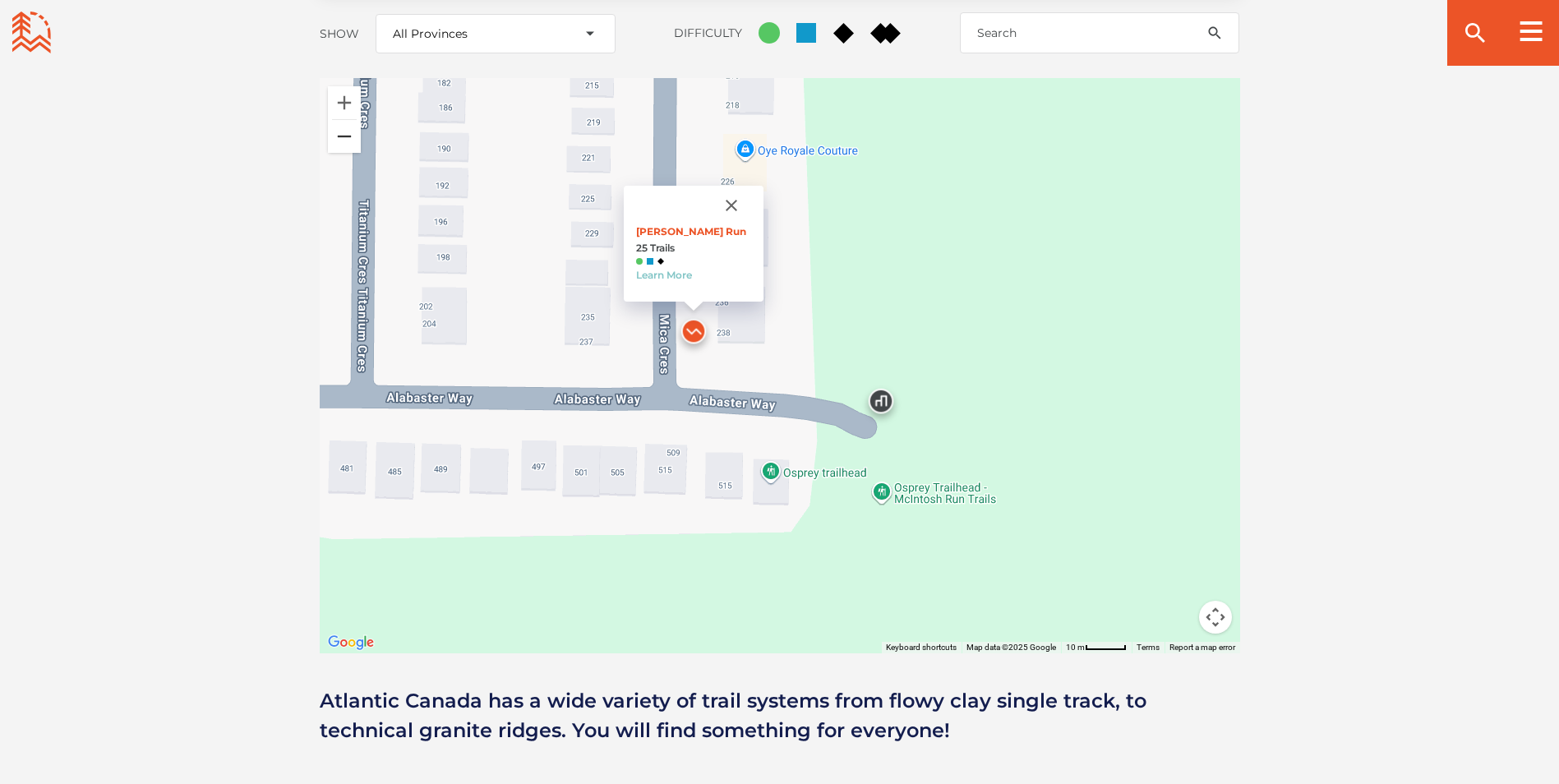
click at [339, 120] on button "Zoom out" at bounding box center [344, 135] width 33 height 33
click at [338, 120] on button "Zoom out" at bounding box center [344, 135] width 33 height 33
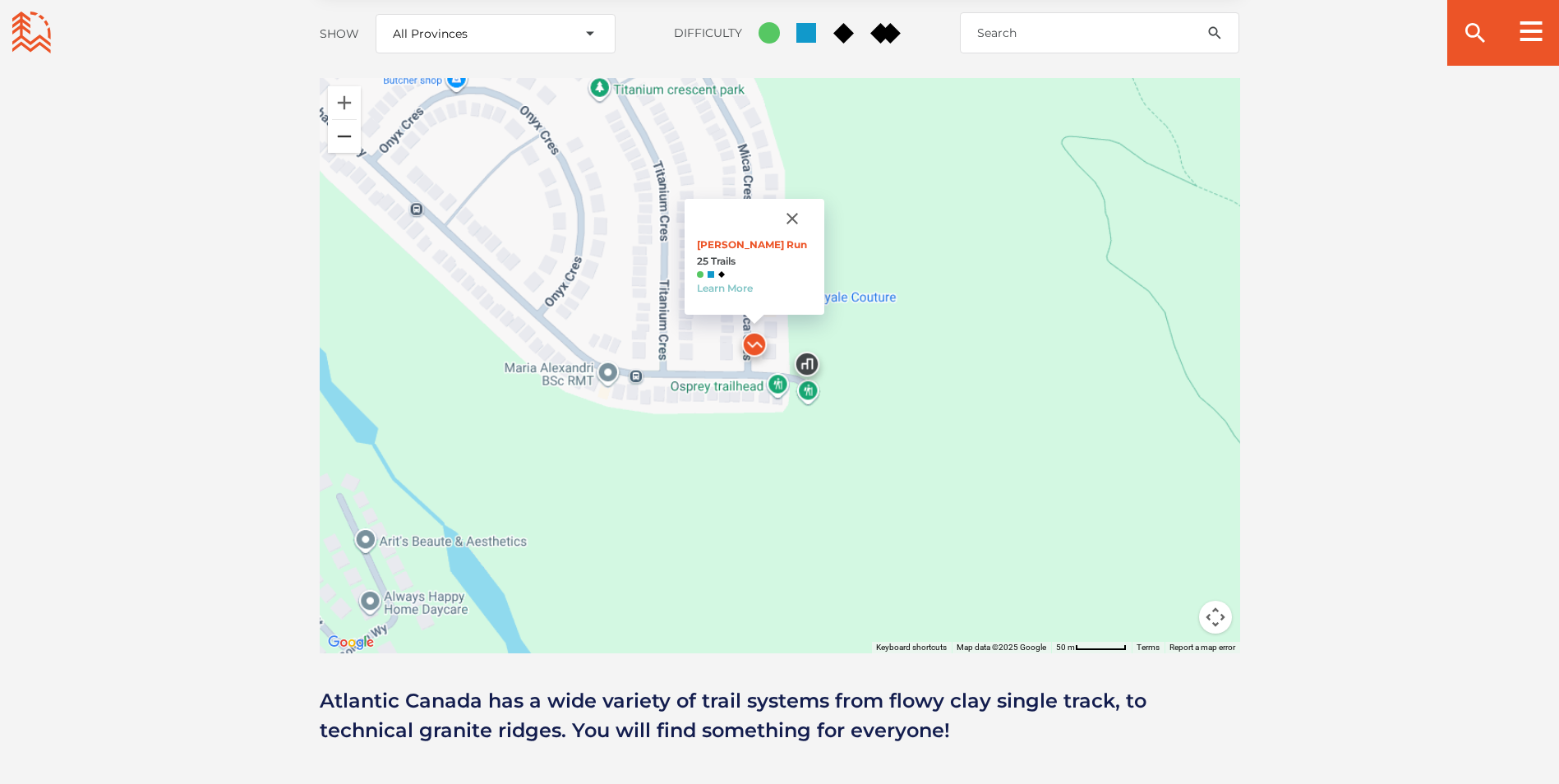
click at [338, 120] on button "Zoom out" at bounding box center [344, 135] width 33 height 33
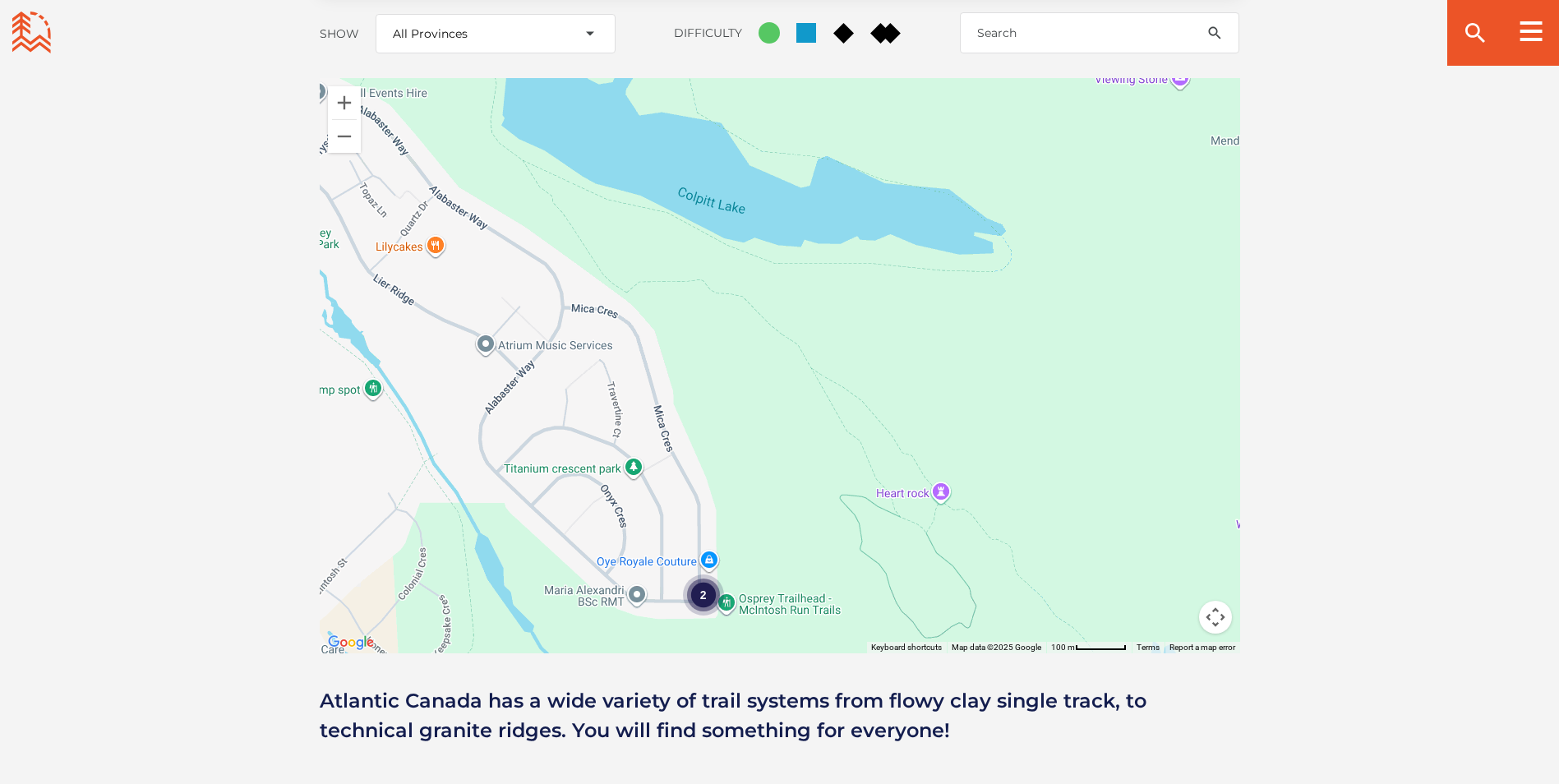
drag, startPoint x: 812, startPoint y: 171, endPoint x: 746, endPoint y: 413, distance: 250.8
click at [746, 413] on div "2" at bounding box center [780, 366] width 921 height 575
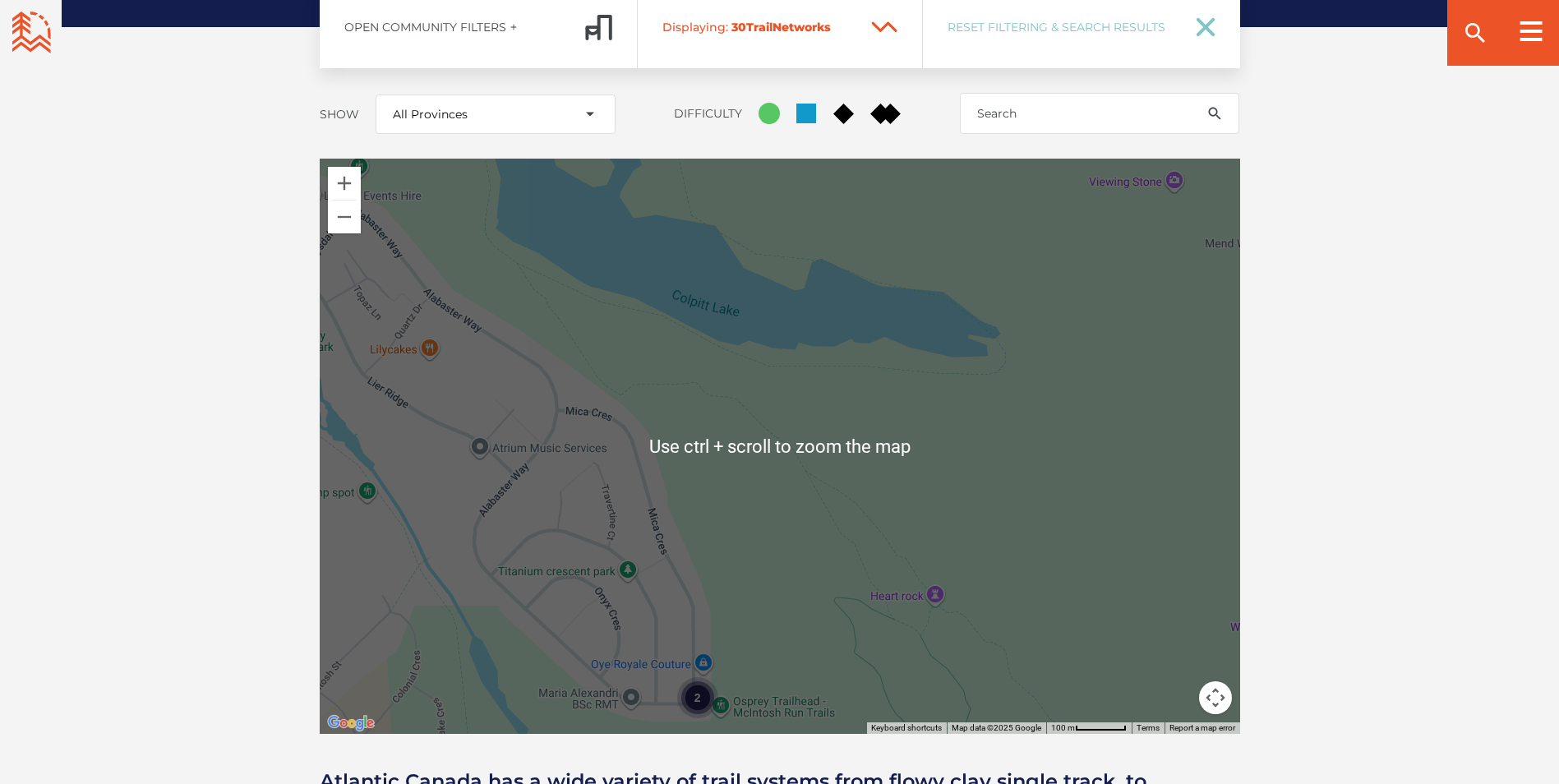
scroll to position [2130, 0]
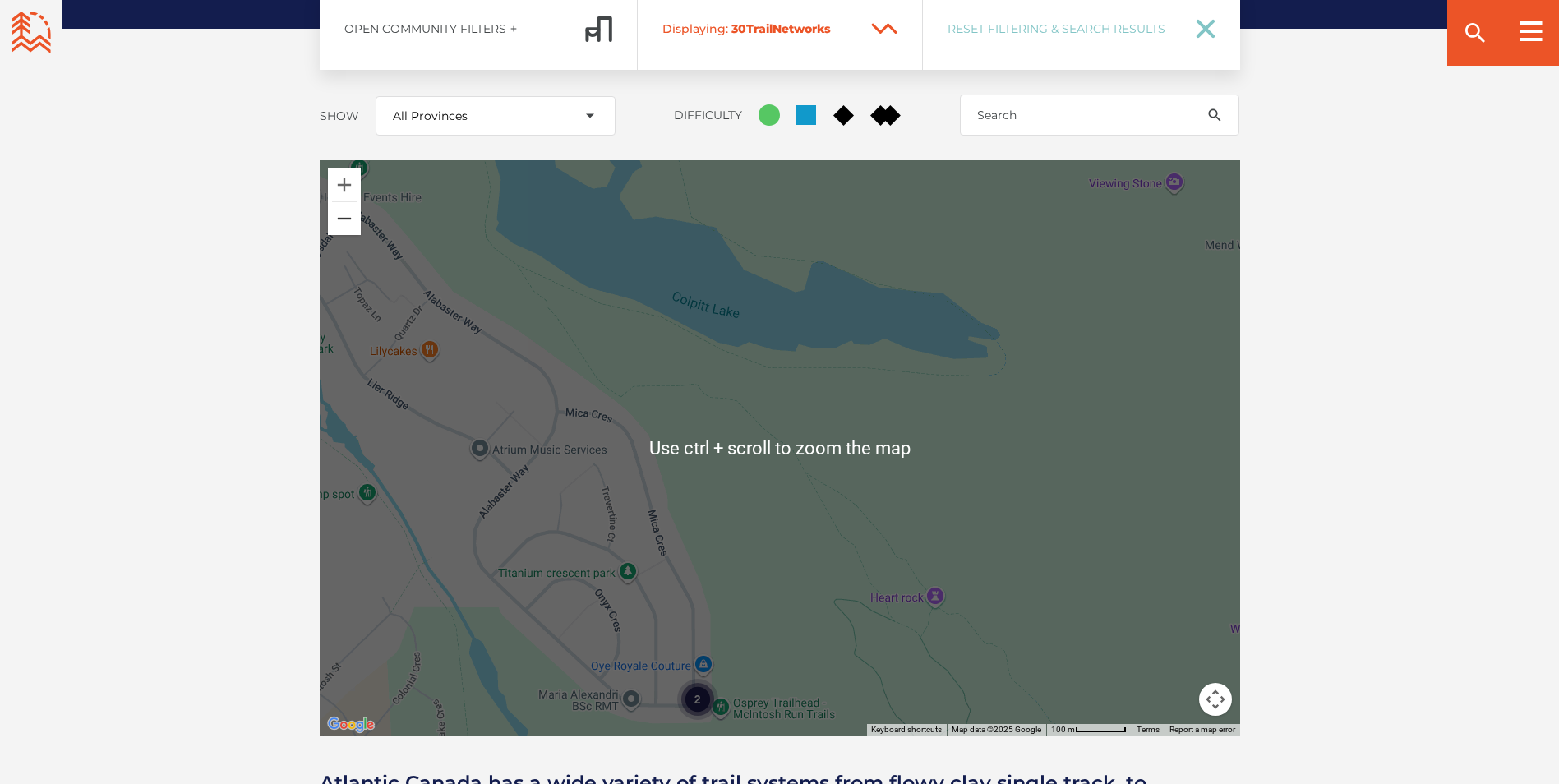
click at [345, 202] on button "Zoom out" at bounding box center [344, 218] width 33 height 33
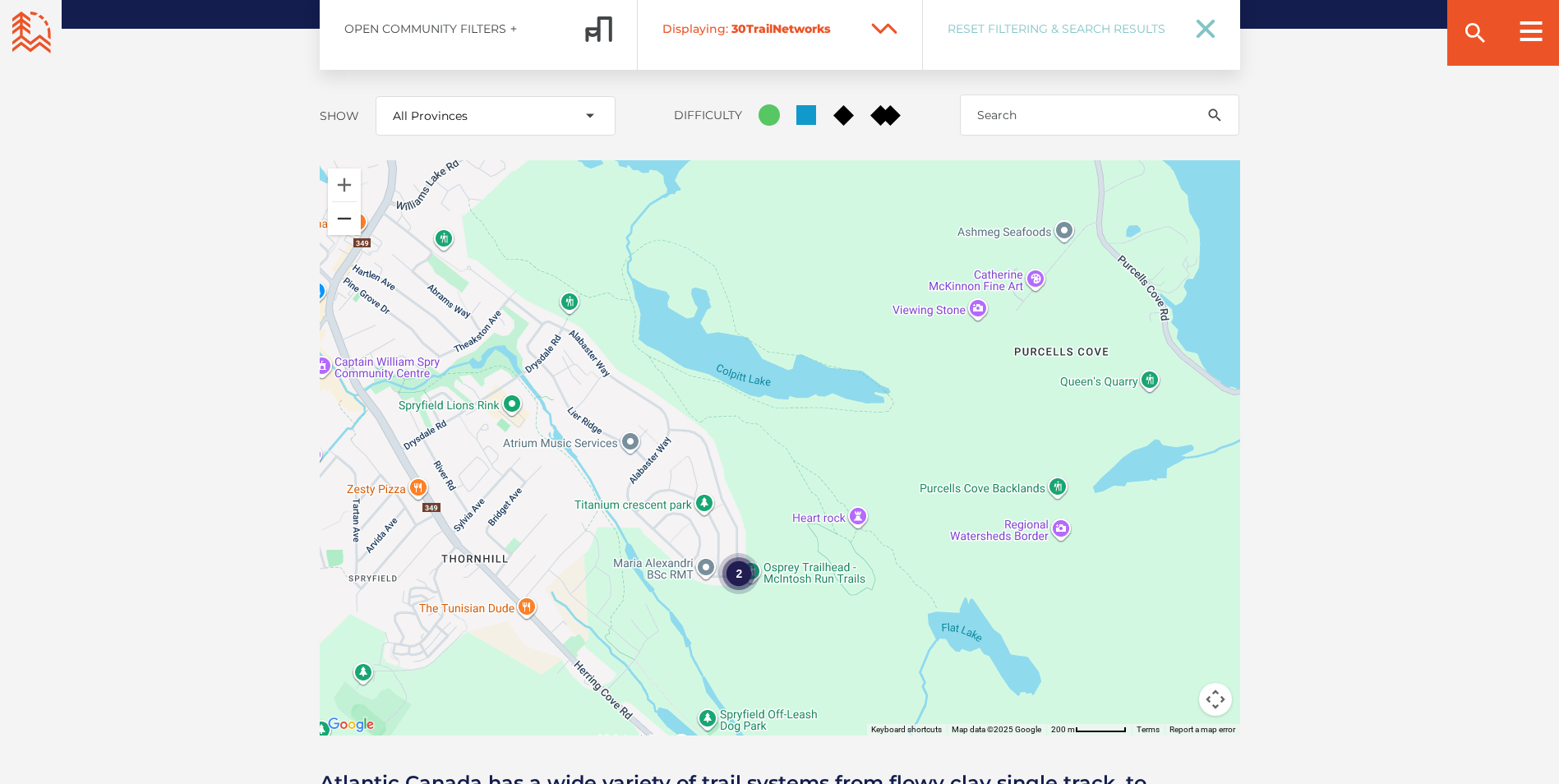
click at [345, 202] on button "Zoom out" at bounding box center [344, 218] width 33 height 33
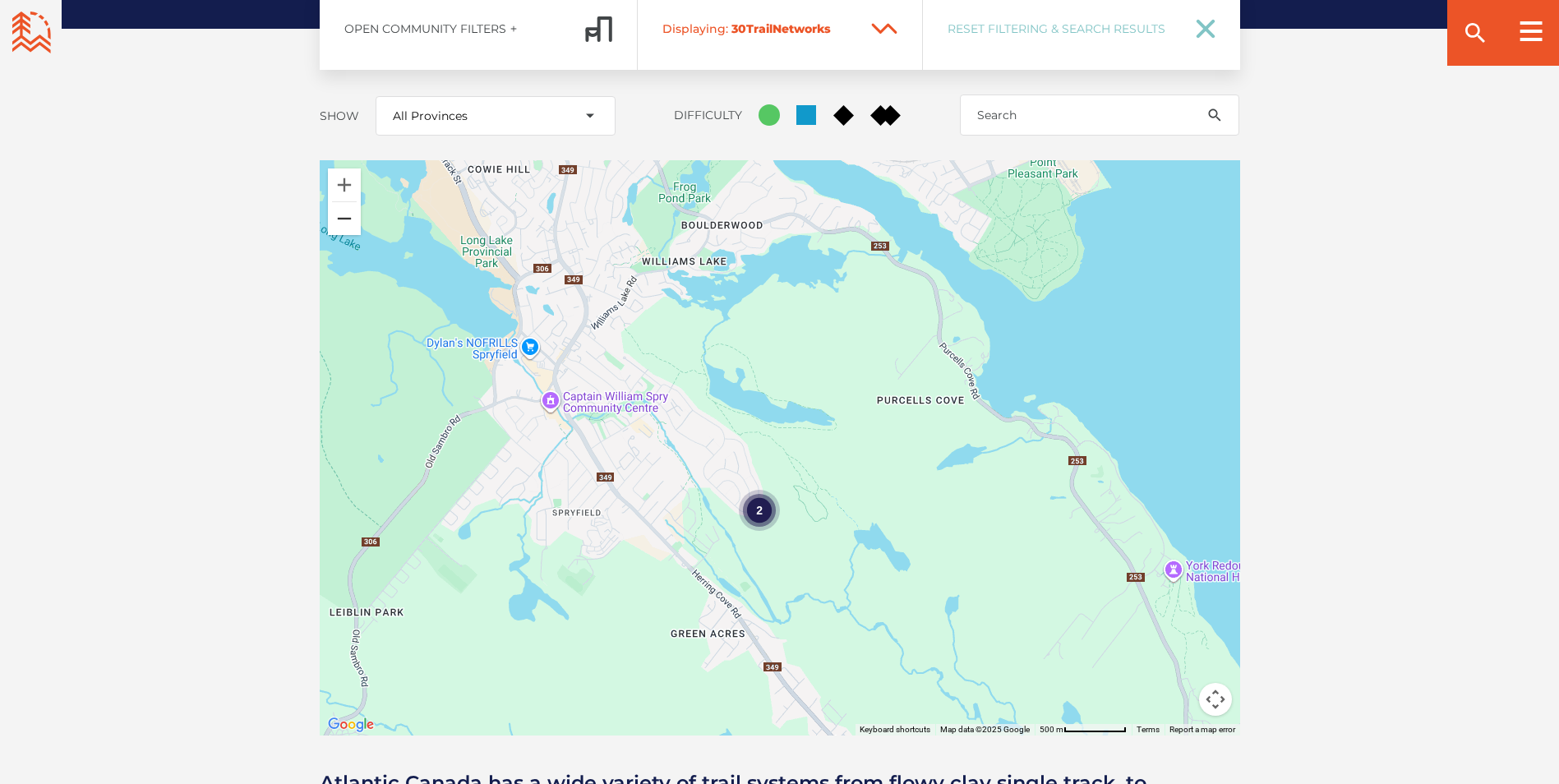
click at [343, 202] on button "Zoom out" at bounding box center [344, 218] width 33 height 33
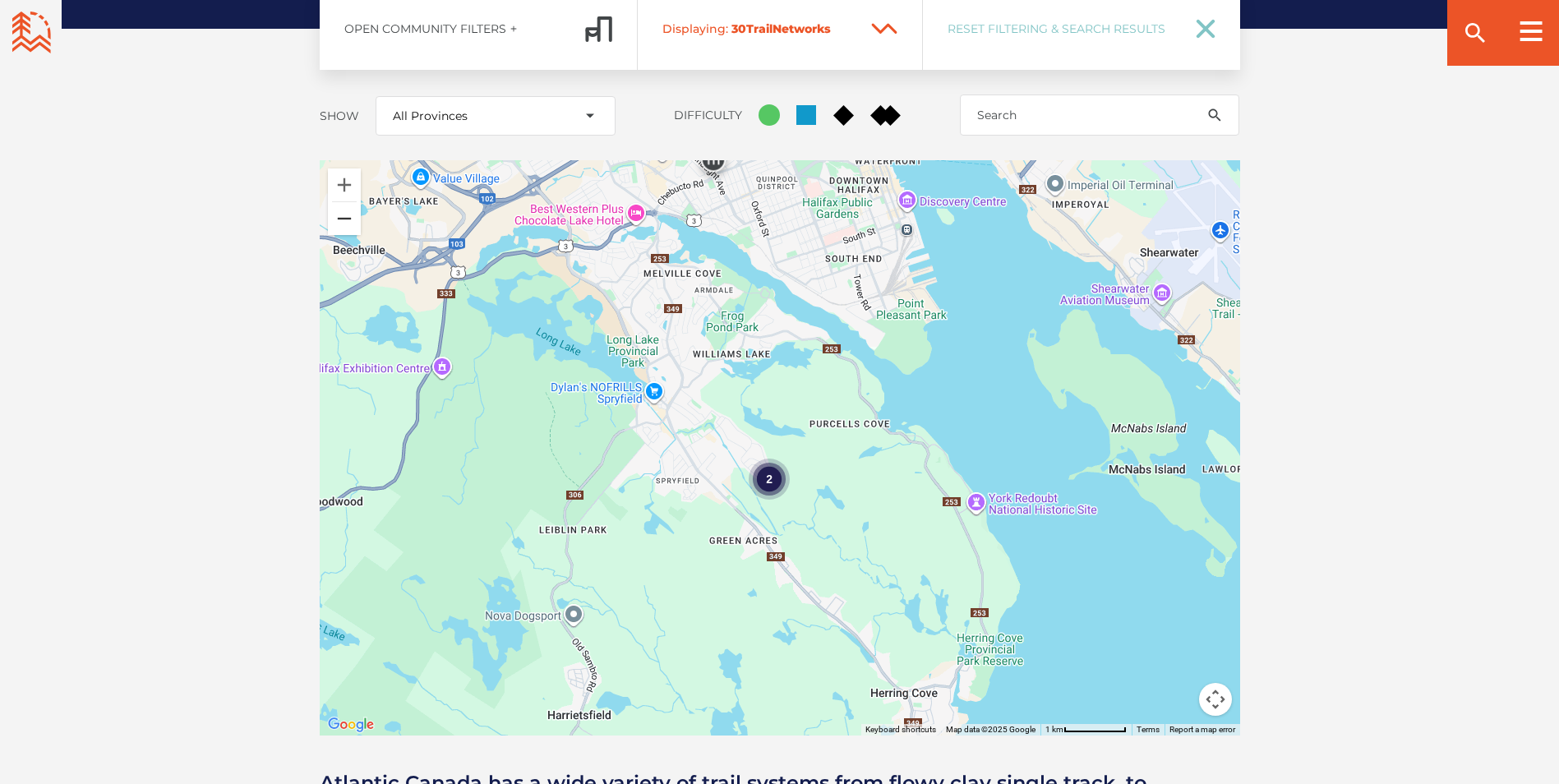
click at [345, 202] on button "Zoom out" at bounding box center [344, 218] width 33 height 33
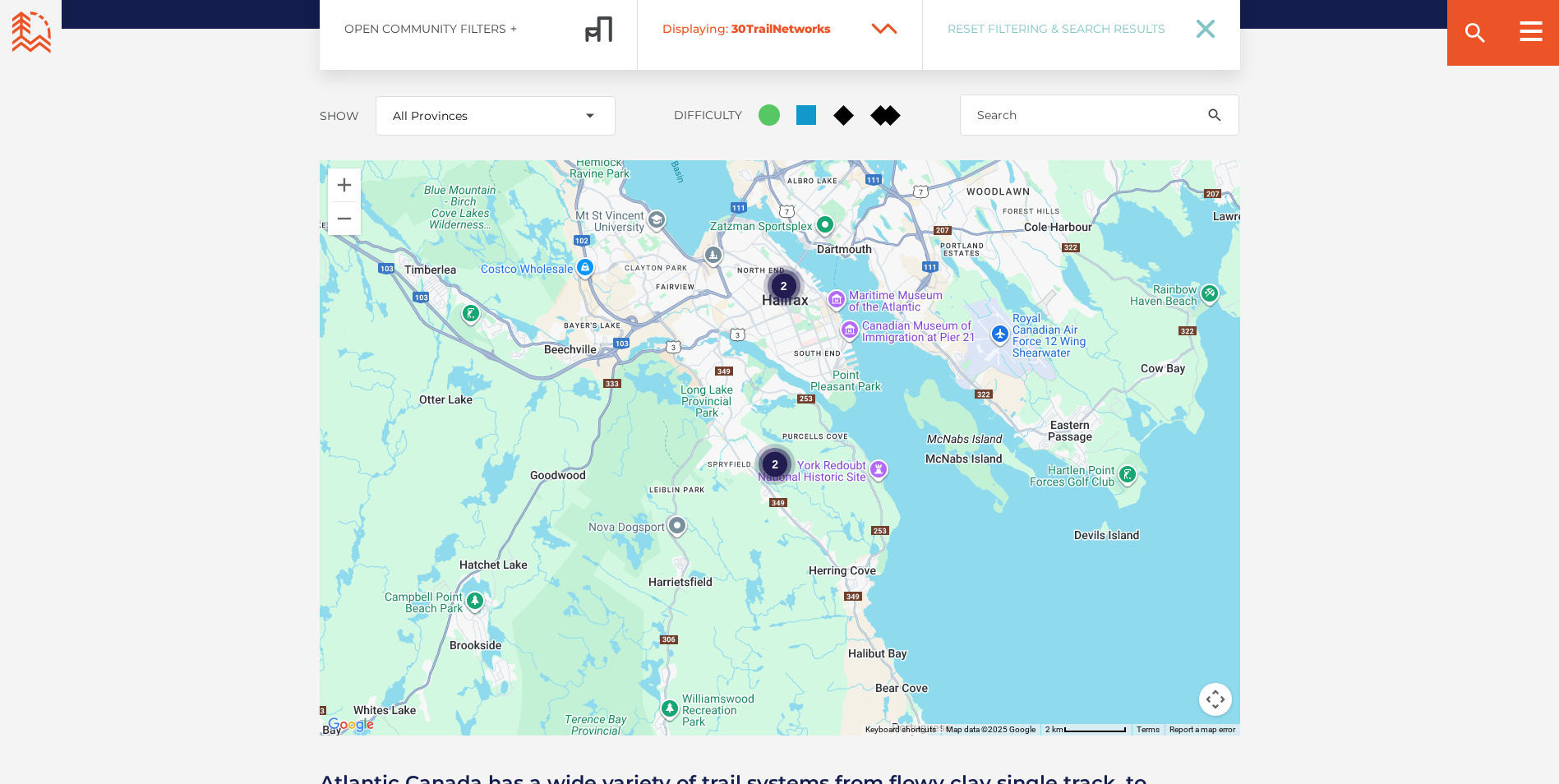
click at [783, 265] on div "2" at bounding box center [783, 286] width 41 height 41
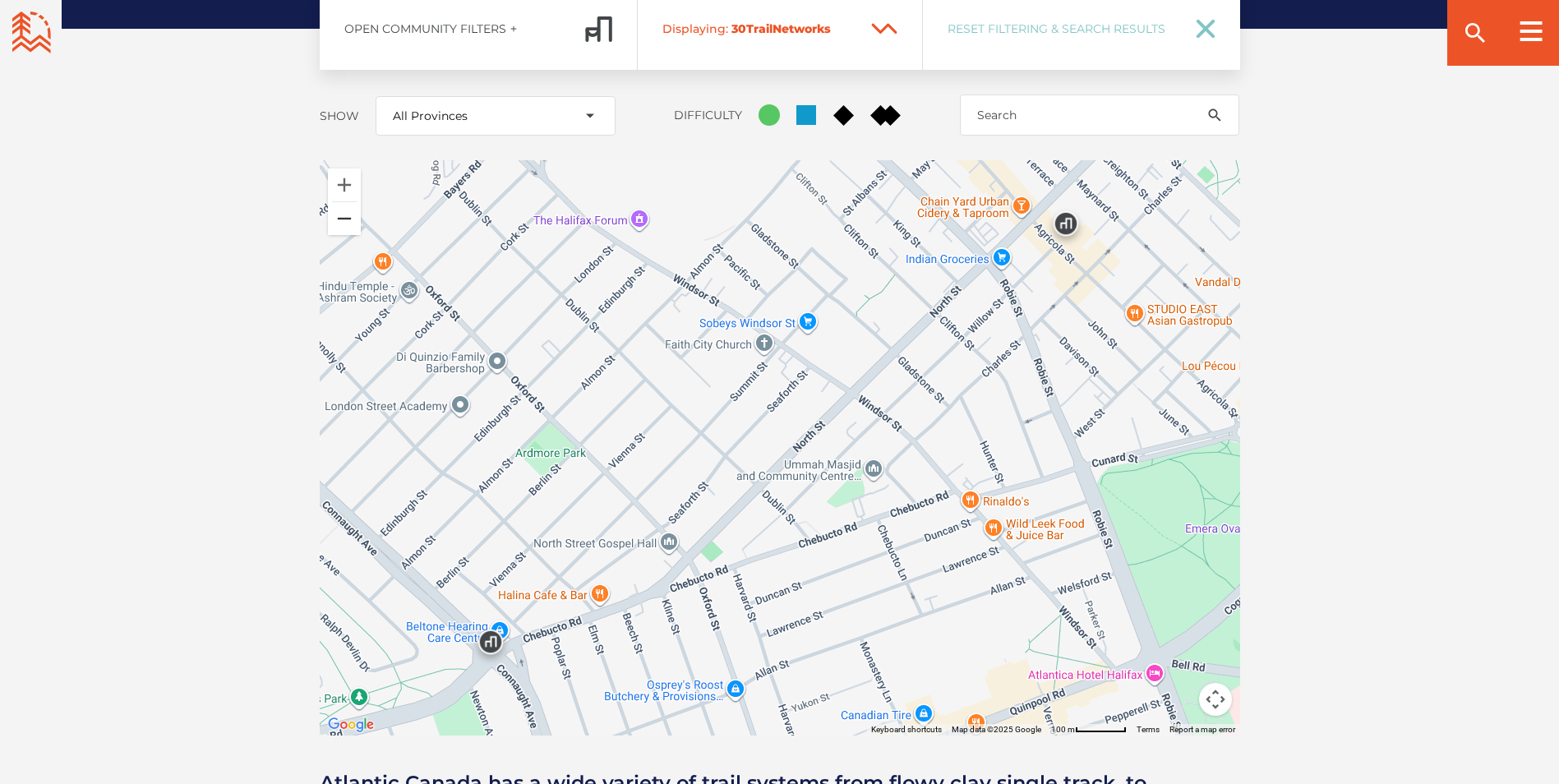
click at [339, 202] on button "Zoom out" at bounding box center [344, 218] width 33 height 33
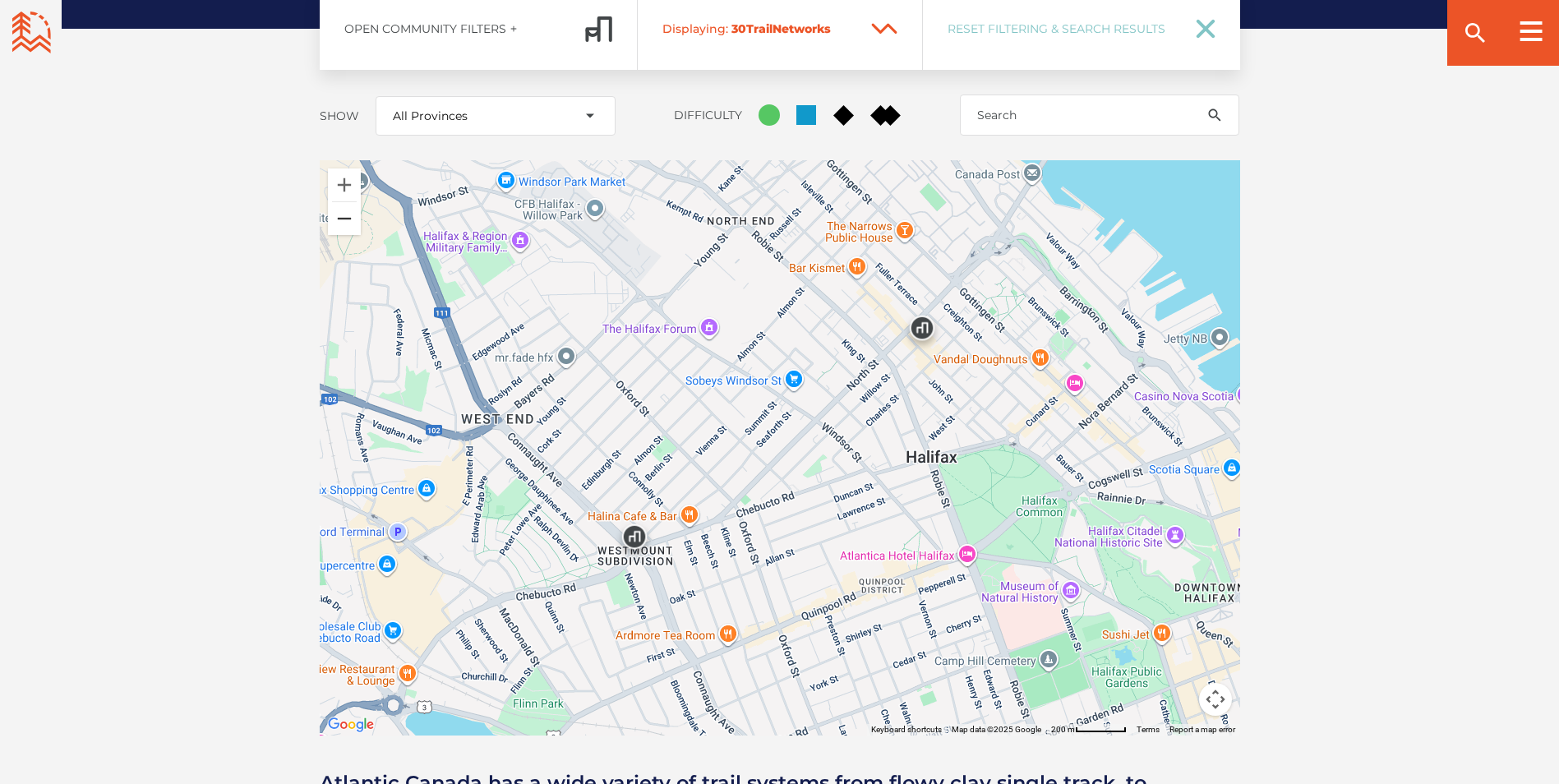
click at [339, 202] on button "Zoom out" at bounding box center [344, 218] width 33 height 33
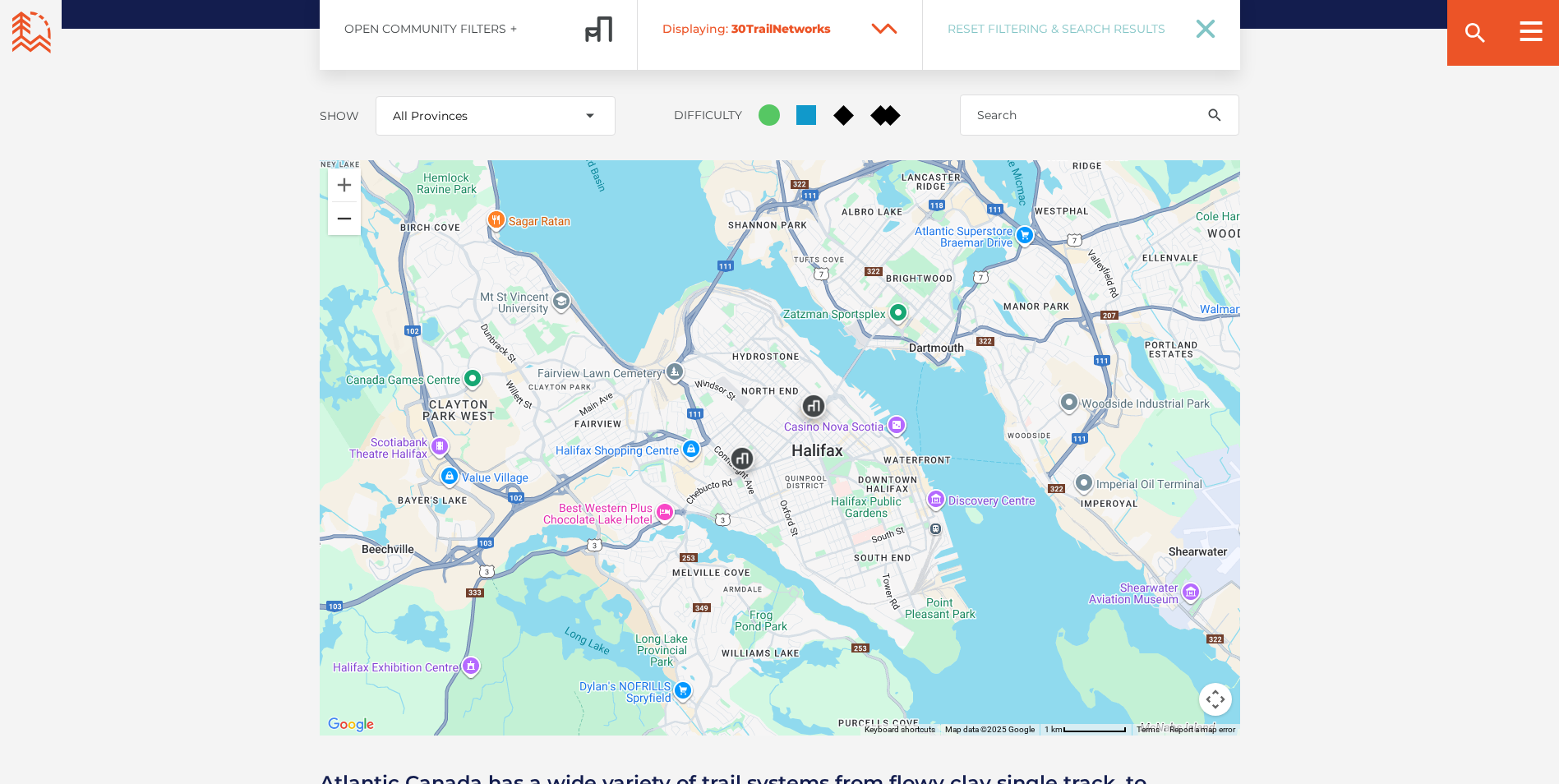
click at [339, 202] on button "Zoom out" at bounding box center [344, 218] width 33 height 33
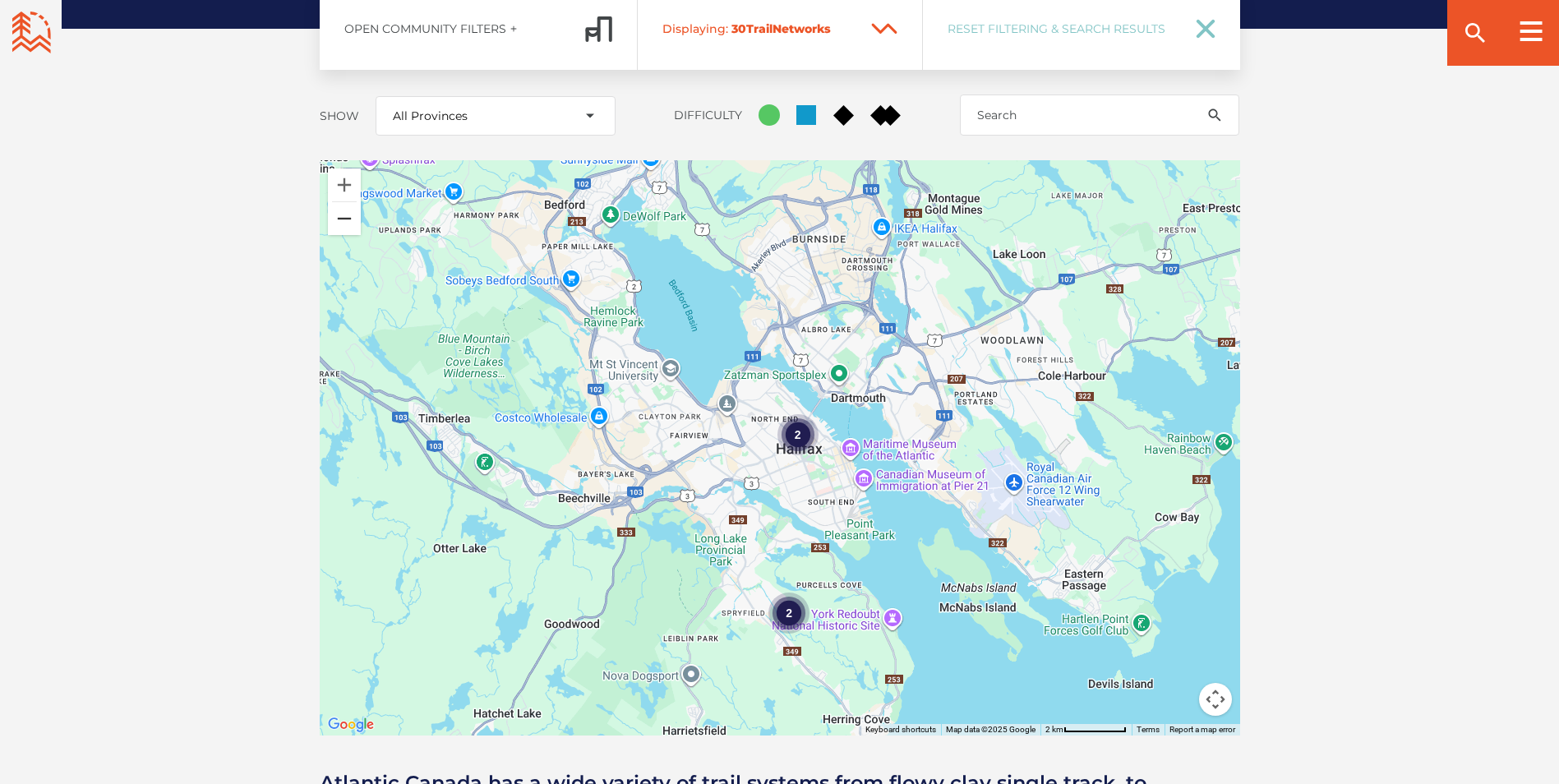
click at [339, 202] on button "Zoom out" at bounding box center [344, 218] width 33 height 33
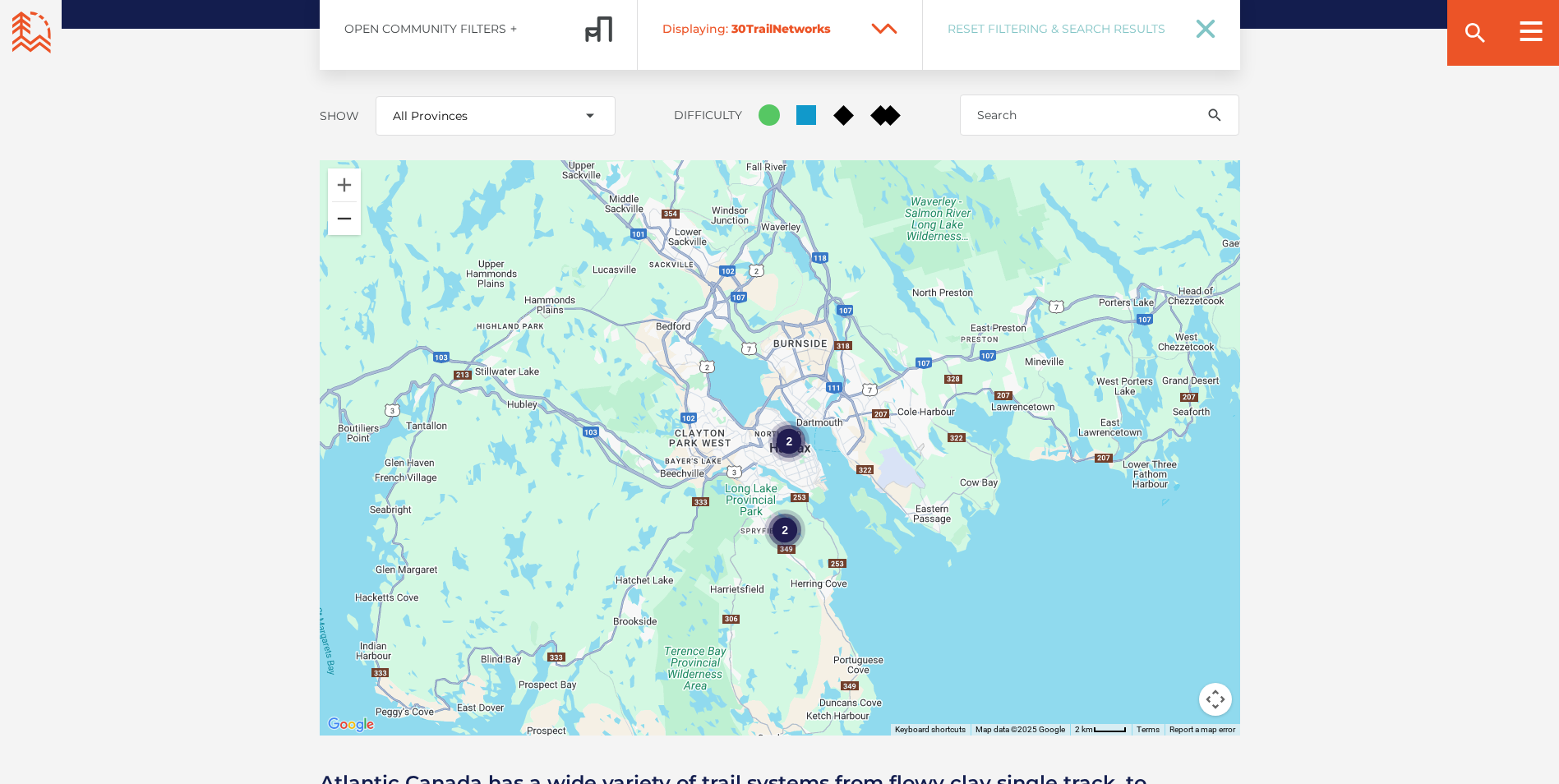
click at [339, 202] on button "Zoom out" at bounding box center [344, 218] width 33 height 33
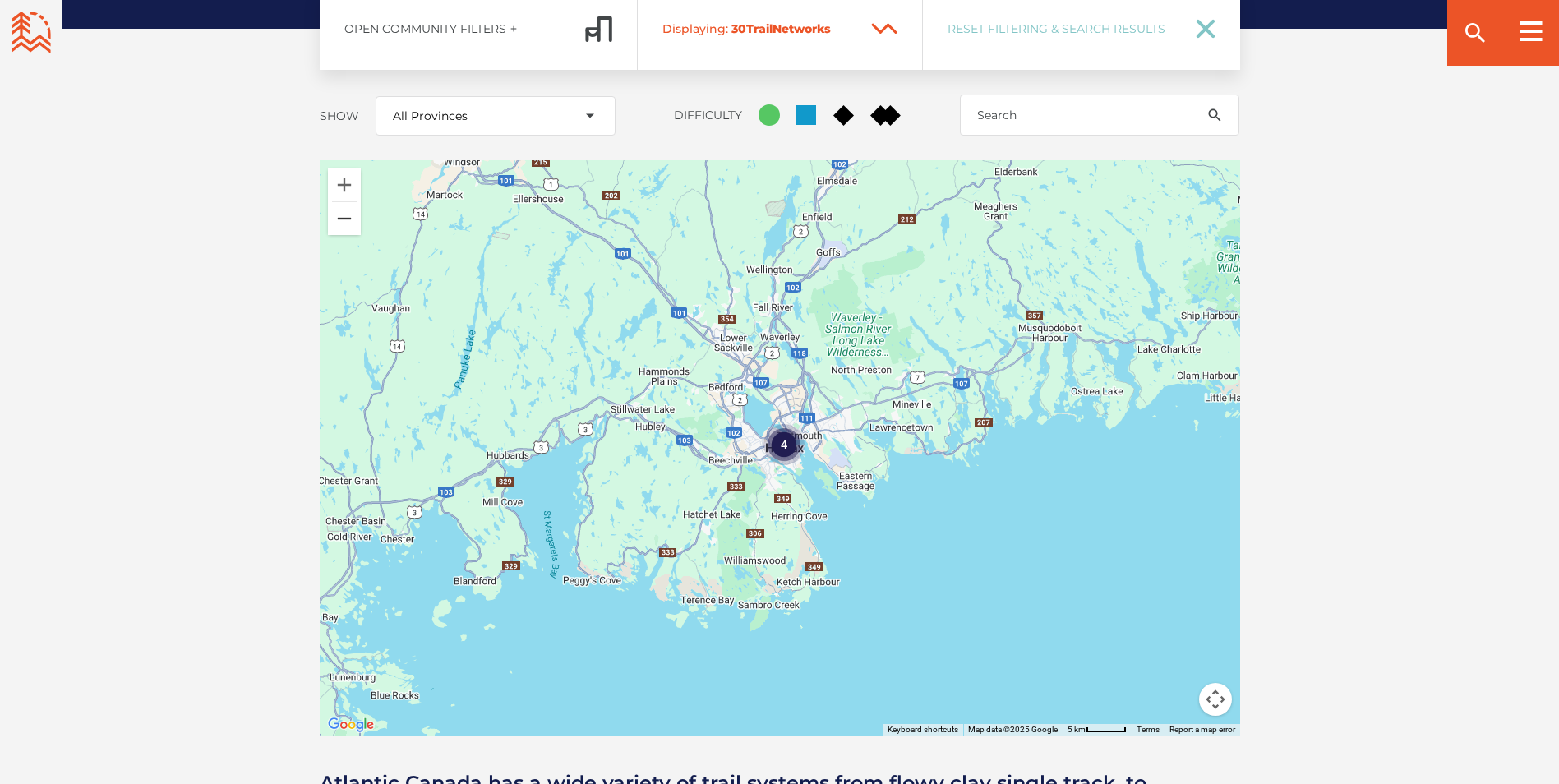
click at [339, 202] on button "Zoom out" at bounding box center [344, 218] width 33 height 33
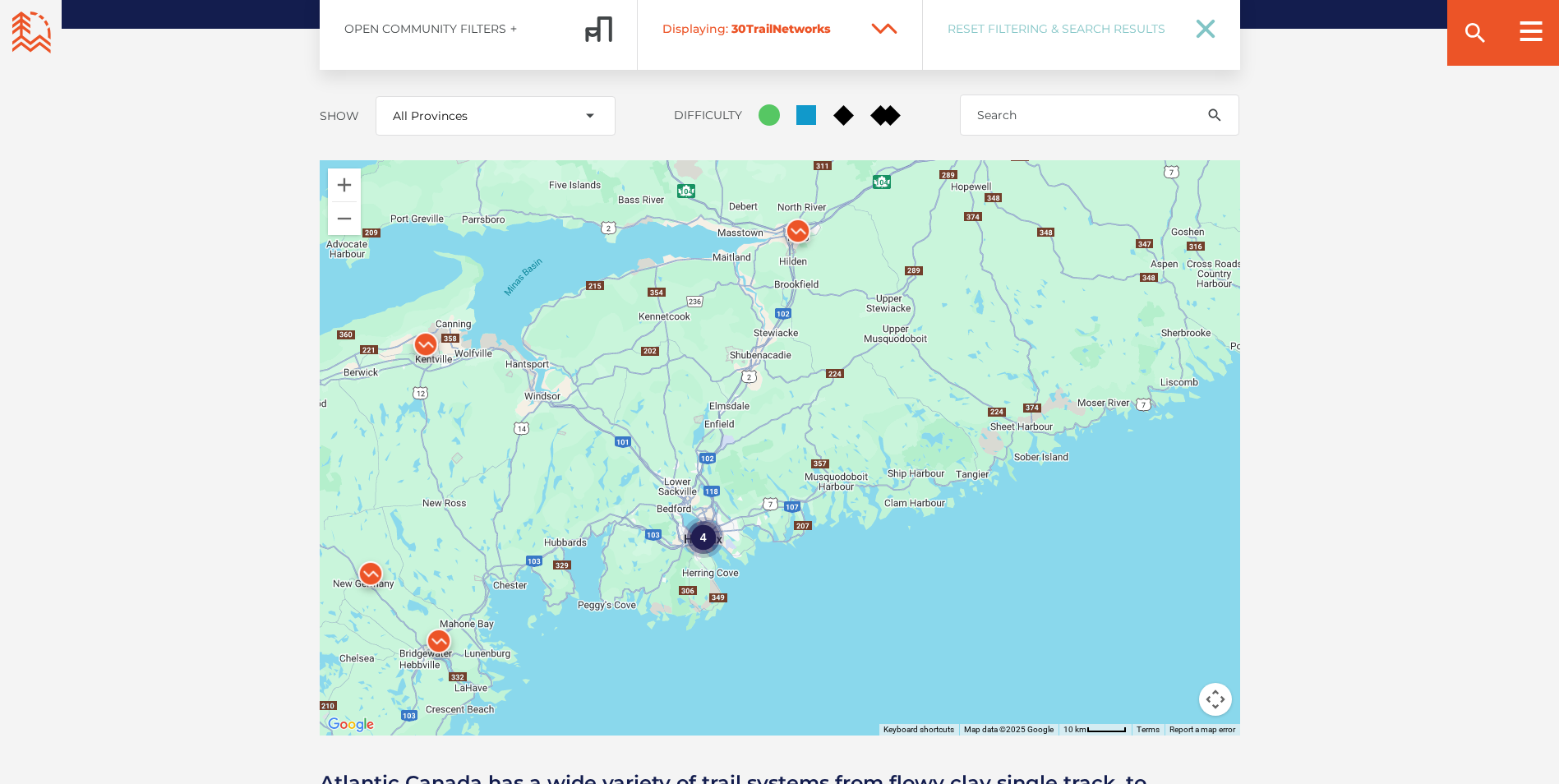
drag, startPoint x: 641, startPoint y: 336, endPoint x: 563, endPoint y: 421, distance: 115.4
click at [563, 422] on div "4" at bounding box center [780, 447] width 921 height 575
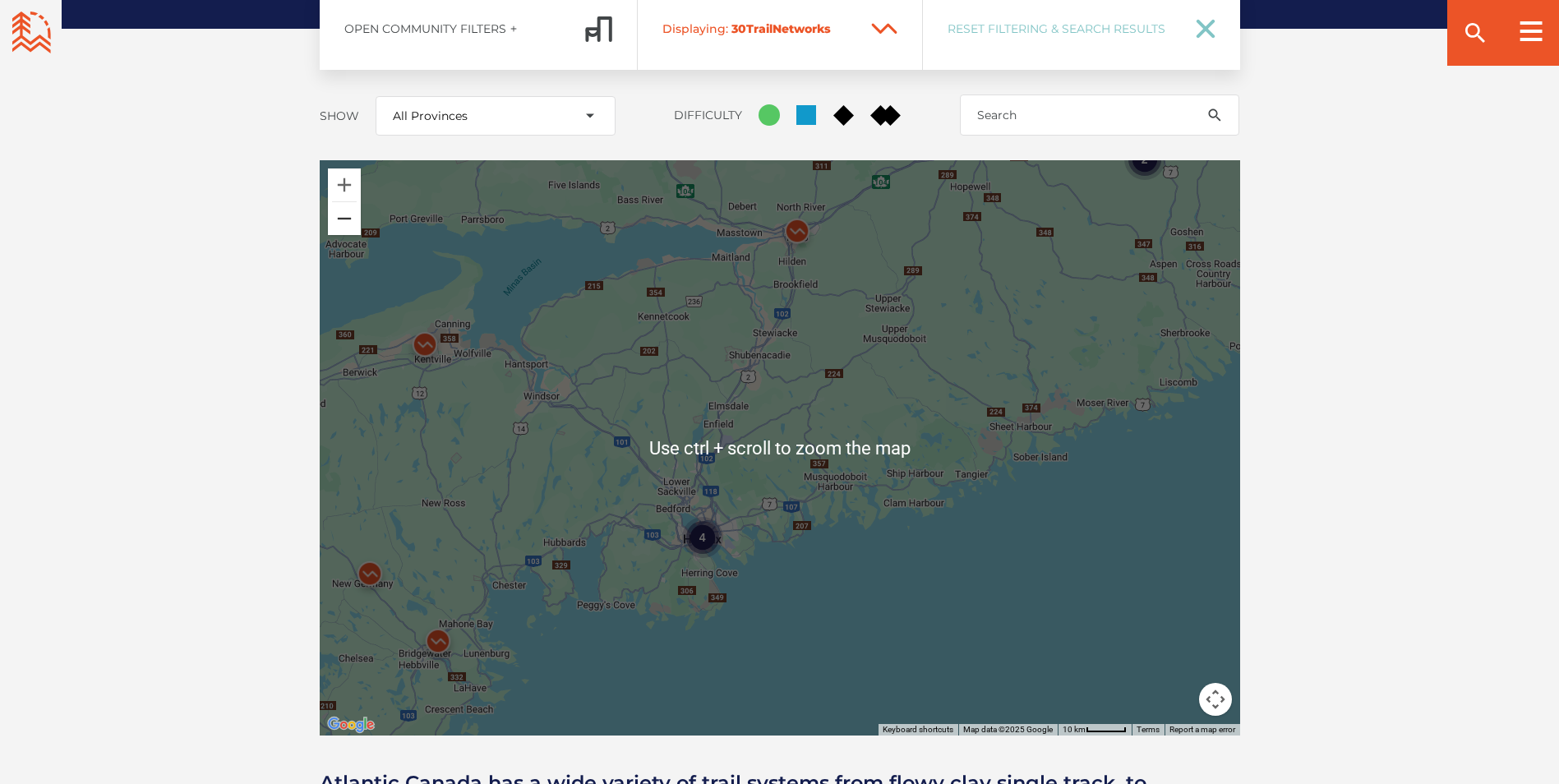
click at [341, 202] on button "Zoom out" at bounding box center [344, 218] width 33 height 33
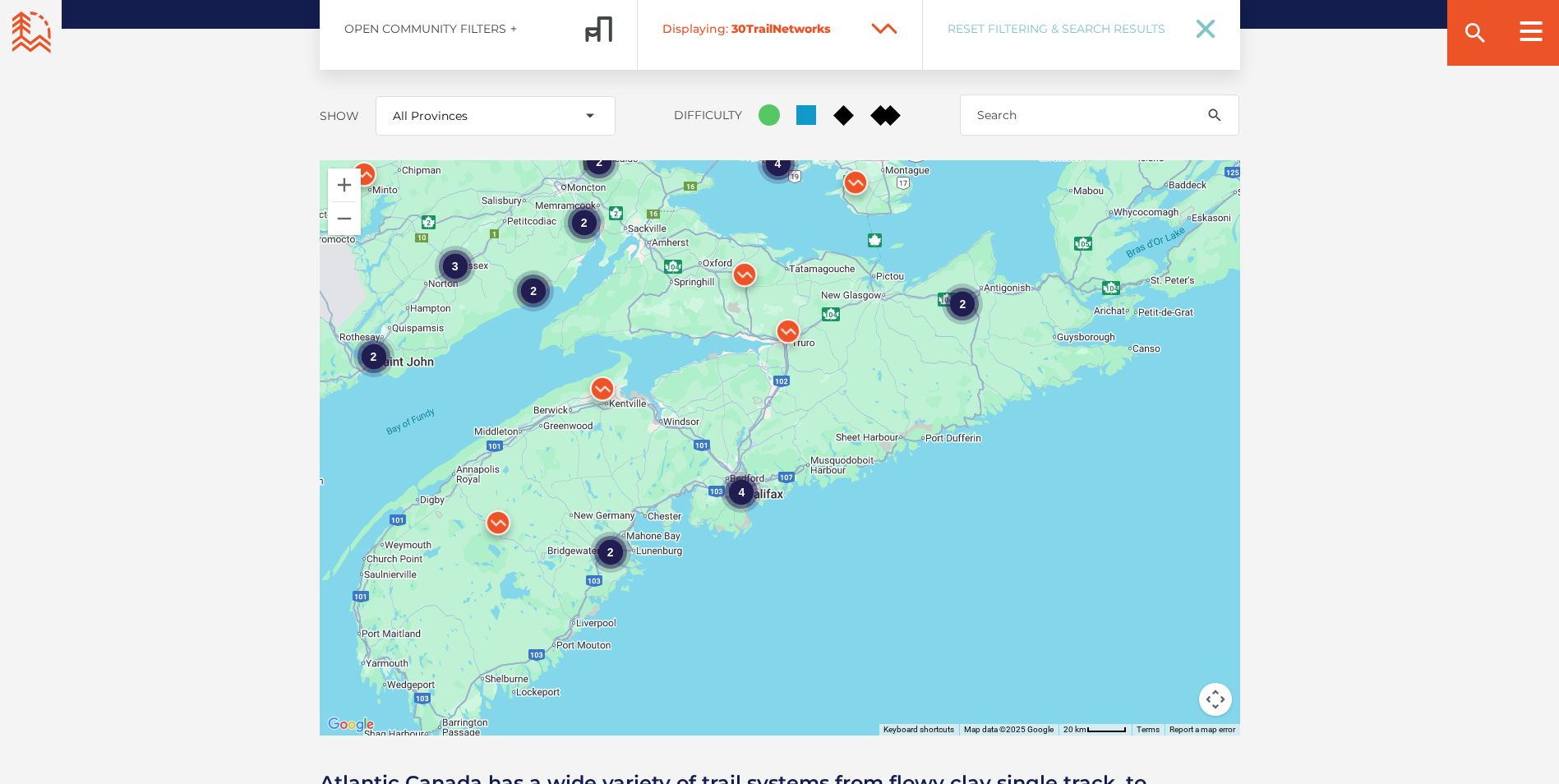
click at [528, 270] on div "2" at bounding box center [533, 290] width 41 height 41
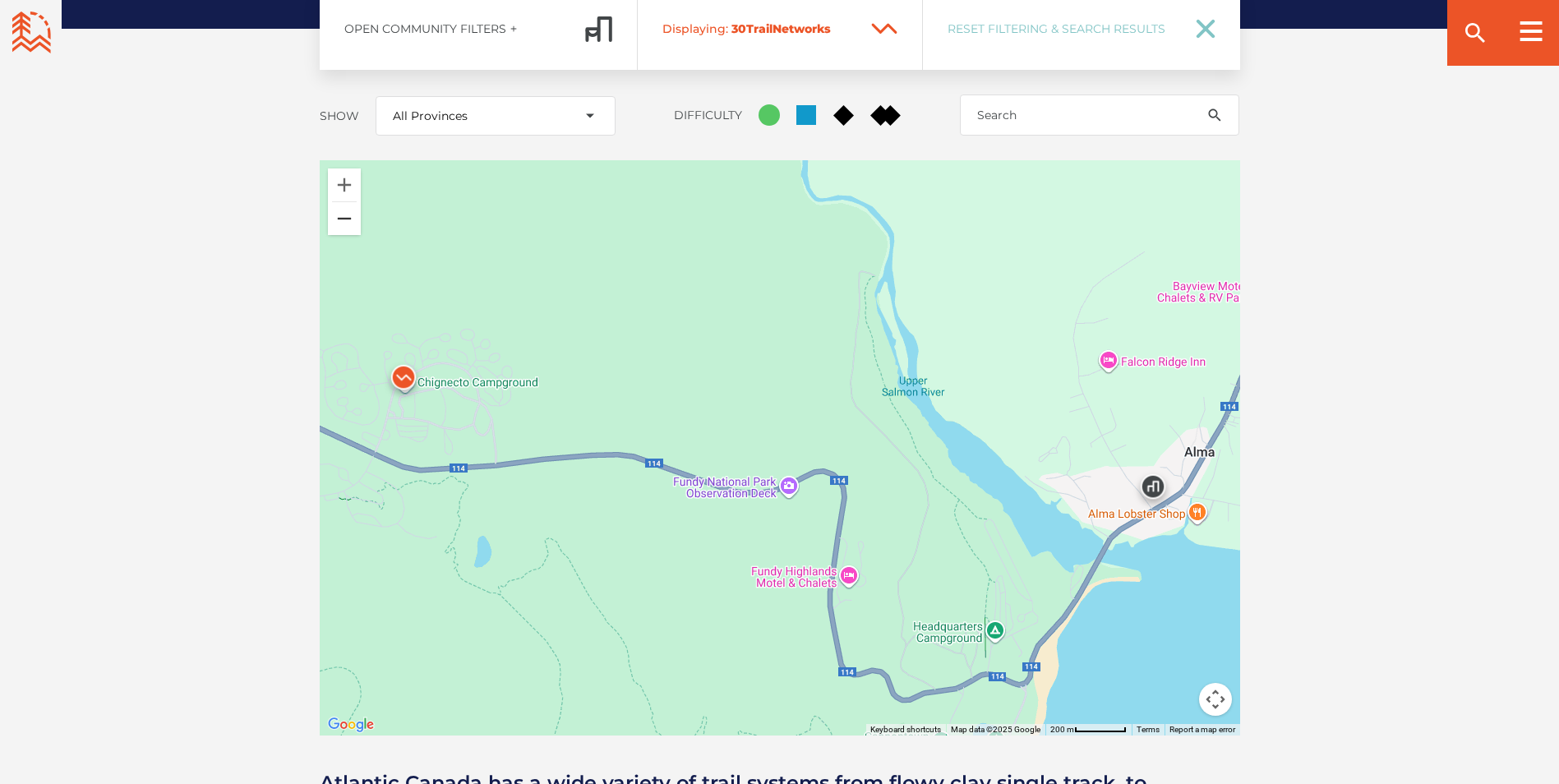
click at [344, 202] on button "Zoom out" at bounding box center [344, 218] width 33 height 33
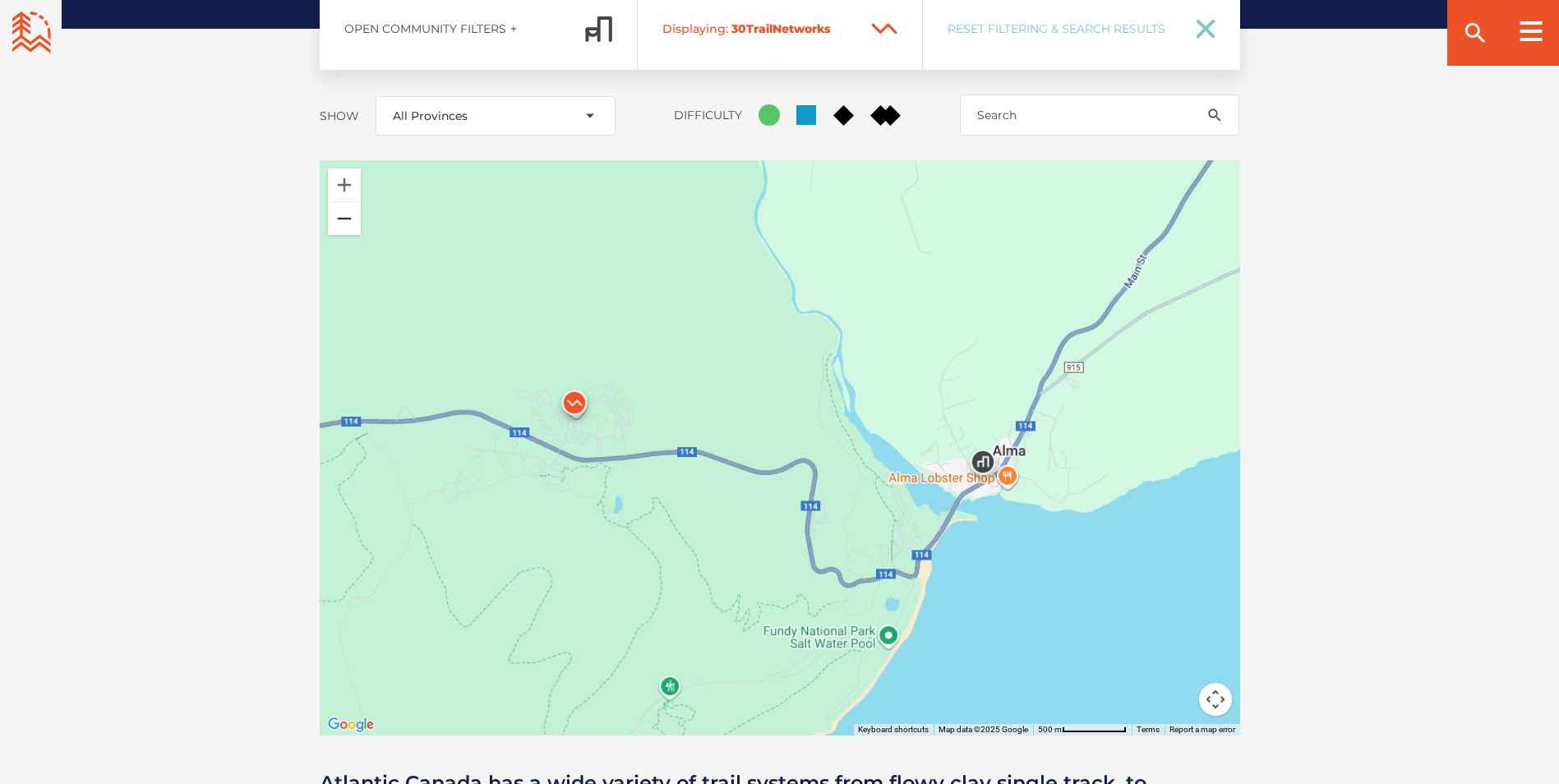
click at [344, 202] on button "Zoom out" at bounding box center [344, 218] width 33 height 33
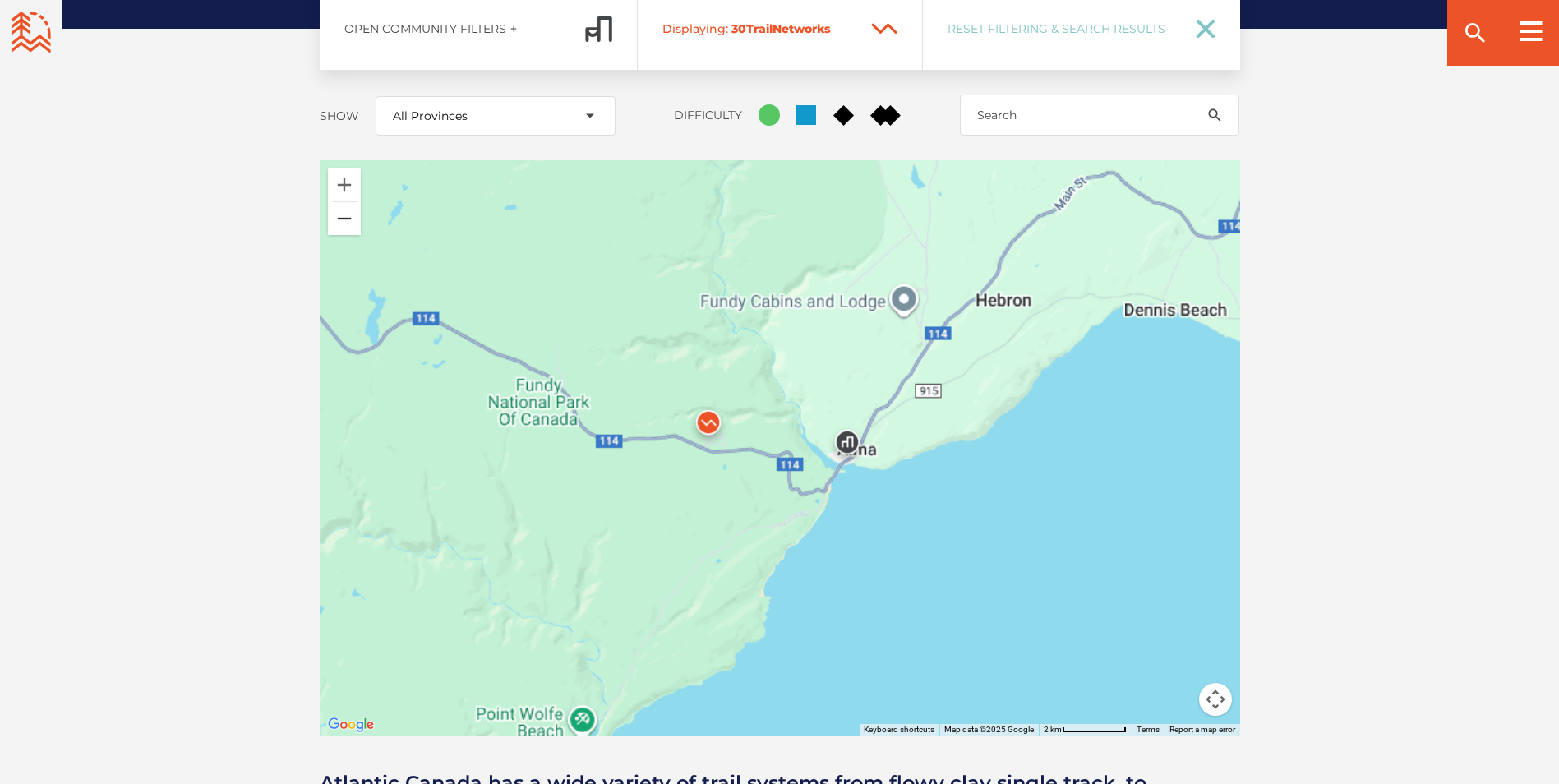
click at [344, 202] on button "Zoom out" at bounding box center [344, 218] width 33 height 33
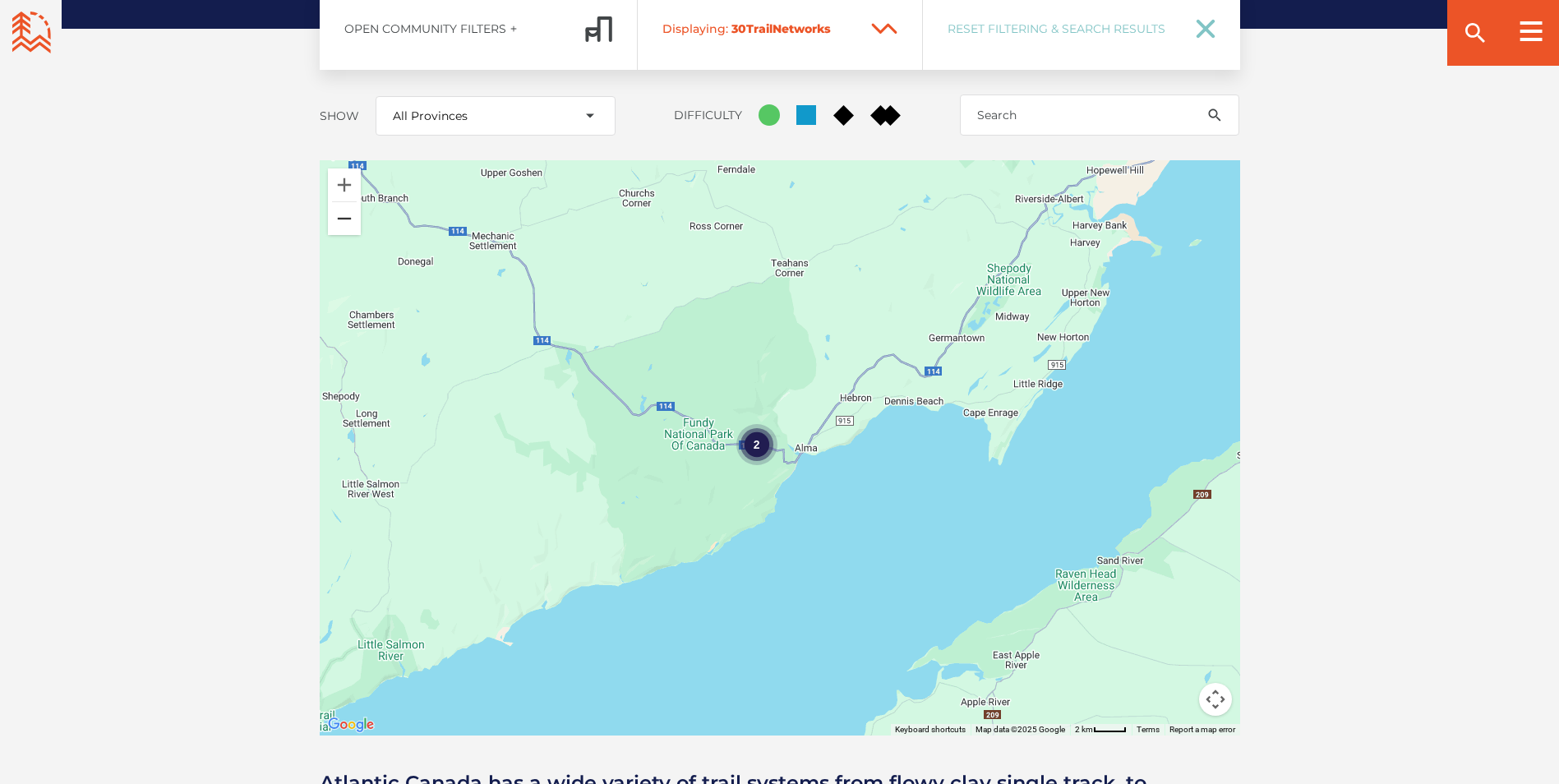
click at [344, 202] on button "Zoom out" at bounding box center [344, 218] width 33 height 33
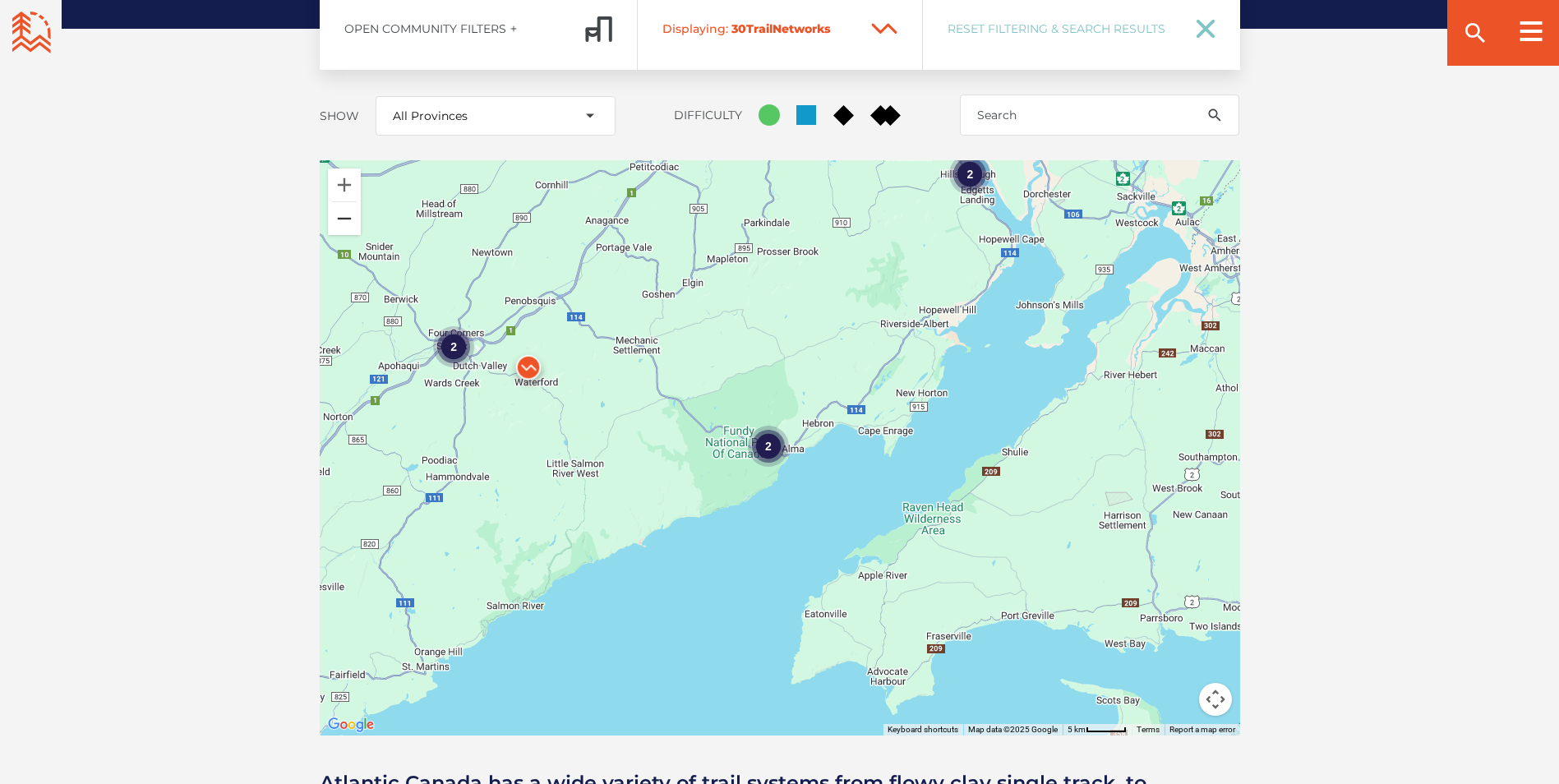
click at [344, 202] on button "Zoom out" at bounding box center [344, 218] width 33 height 33
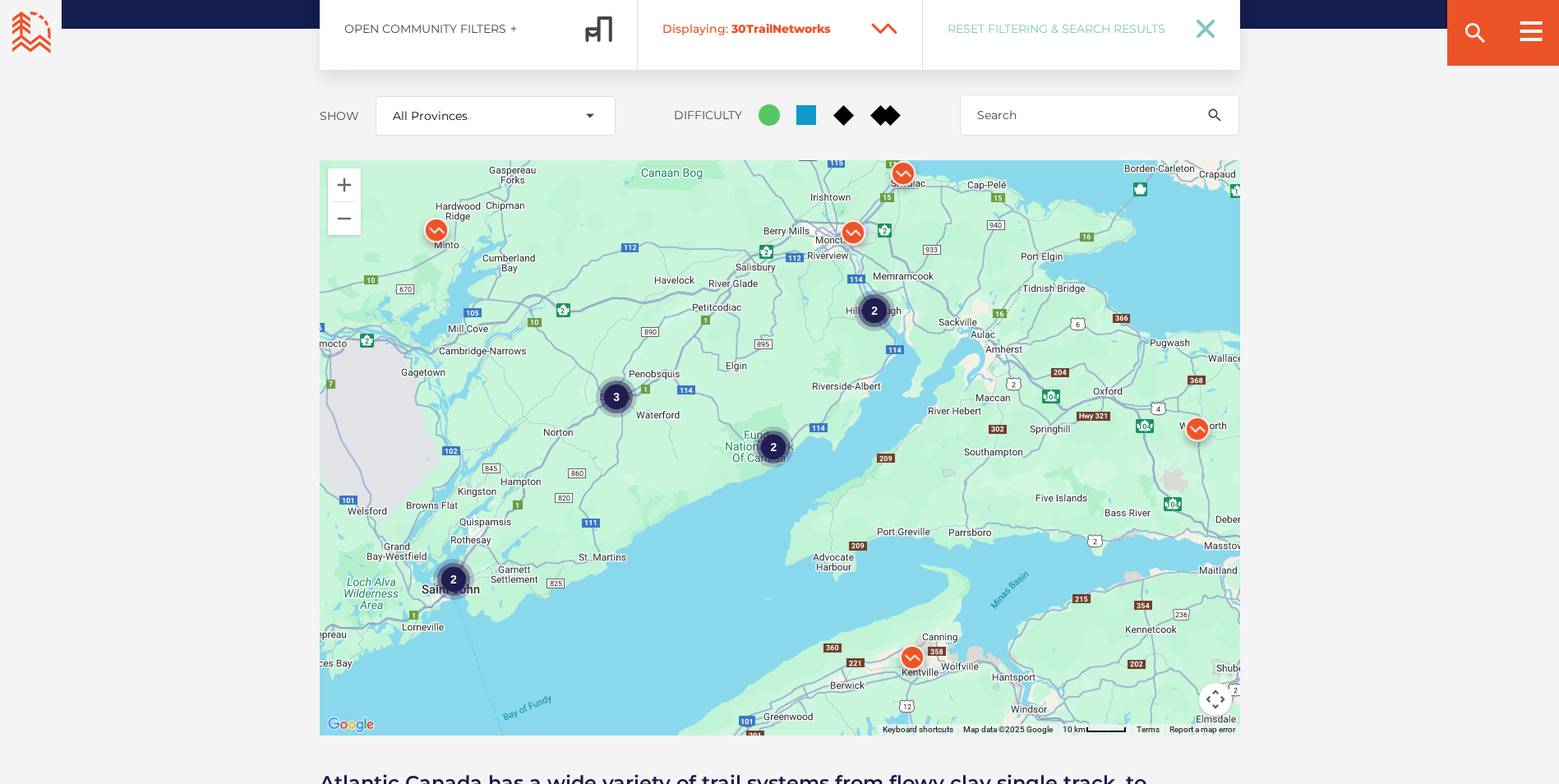
drag, startPoint x: 1013, startPoint y: 422, endPoint x: 989, endPoint y: 371, distance: 56.4
click at [1003, 406] on div "2 3 2 3 2" at bounding box center [780, 447] width 921 height 575
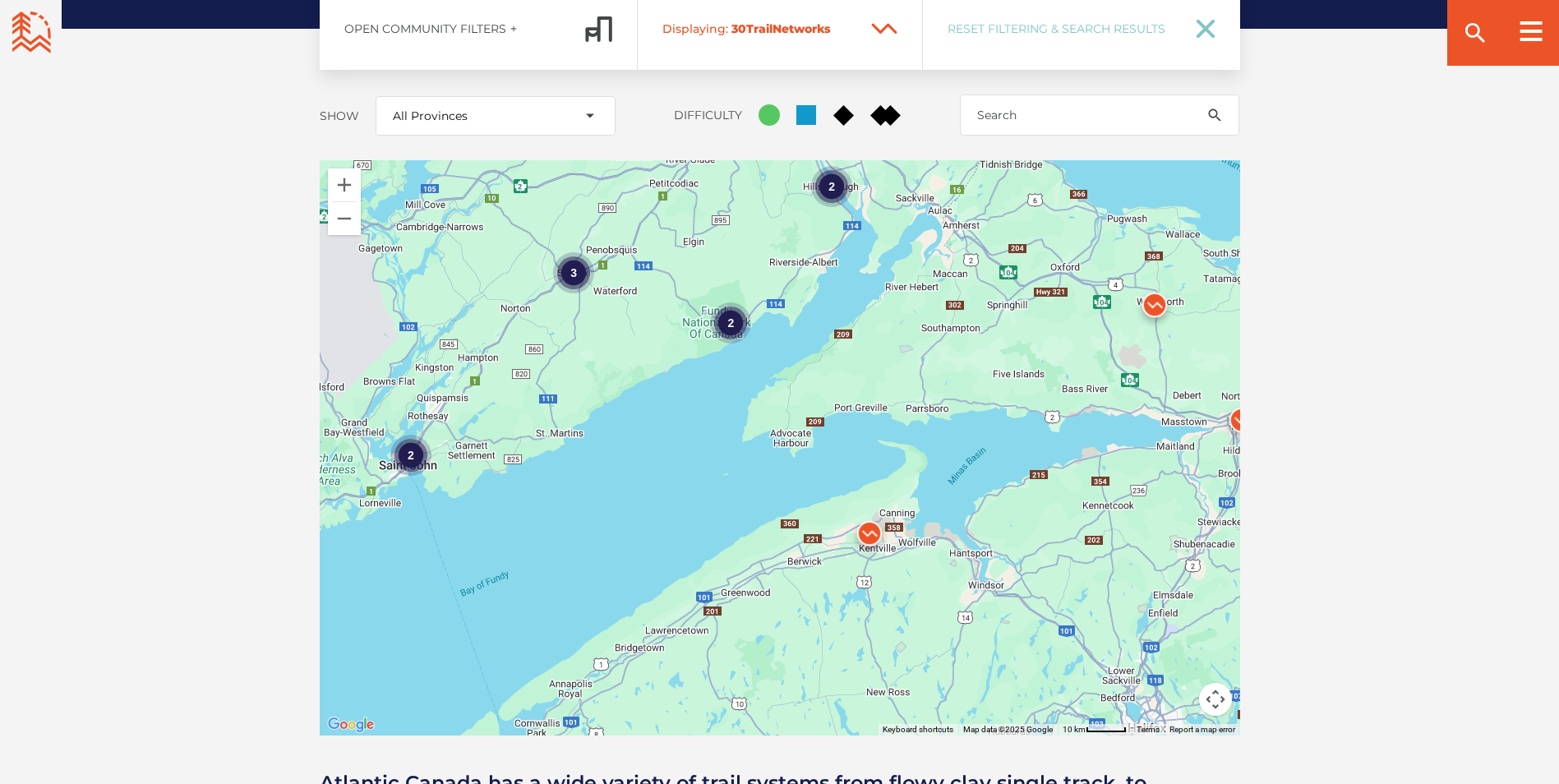
drag, startPoint x: 989, startPoint y: 371, endPoint x: 929, endPoint y: 172, distance: 207.8
click at [939, 190] on div "2 3 2 3 2" at bounding box center [780, 447] width 921 height 575
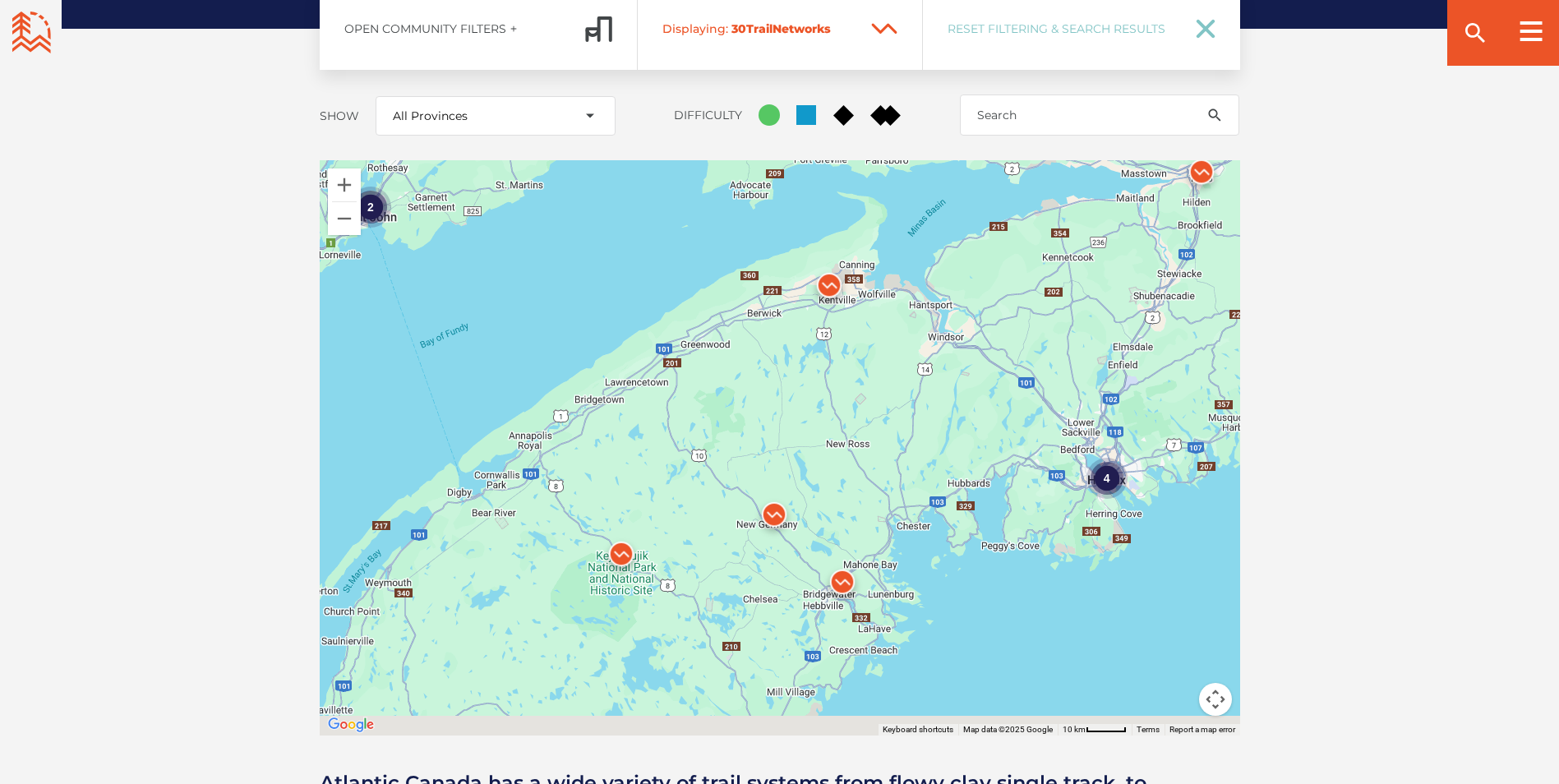
drag, startPoint x: 727, startPoint y: 449, endPoint x: 743, endPoint y: 365, distance: 85.5
click at [743, 365] on div "2 3 2 3 2 4" at bounding box center [780, 447] width 921 height 575
